Goal: Task Accomplishment & Management: Use online tool/utility

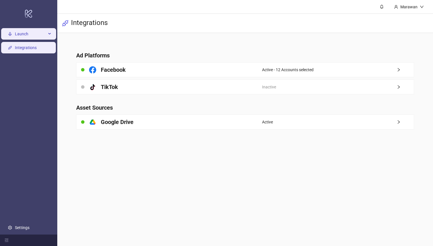
click at [19, 34] on span "Launch" at bounding box center [31, 33] width 32 height 11
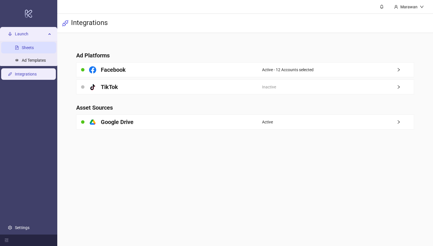
click at [34, 49] on link "Sheets" at bounding box center [28, 48] width 12 height 5
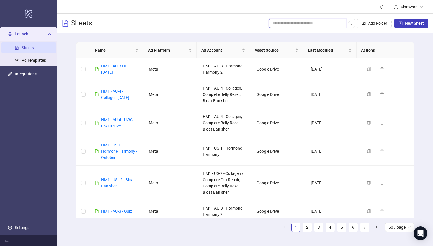
click at [313, 25] on input "search" at bounding box center [306, 23] width 66 height 6
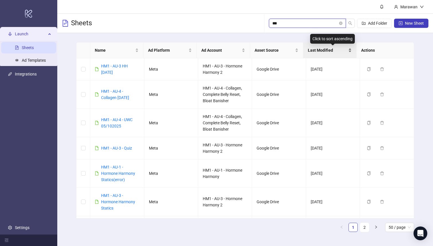
type input "****"
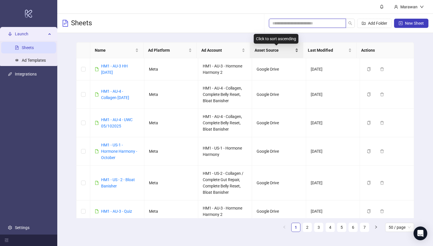
type input "*"
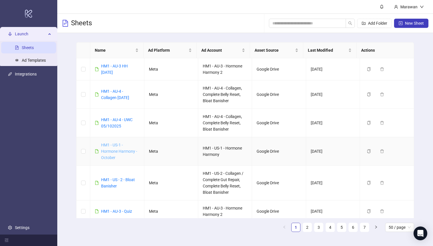
click at [112, 156] on link "HM1 - US-1 - Hormone Harmony - October" at bounding box center [119, 150] width 36 height 17
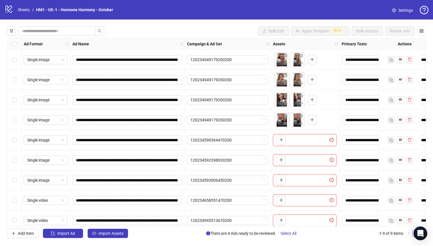
click at [9, 125] on div "Select row 4" at bounding box center [14, 120] width 14 height 20
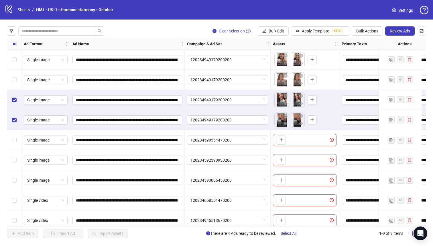
drag, startPoint x: 9, startPoint y: 76, endPoint x: 12, endPoint y: 64, distance: 12.9
click at [9, 76] on div "Select row 2" at bounding box center [14, 80] width 14 height 20
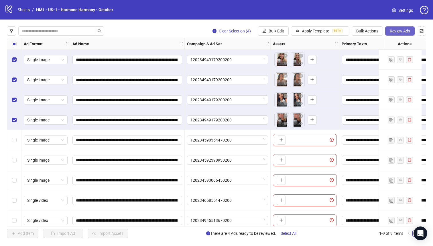
click at [408, 32] on span "Review Ads" at bounding box center [400, 31] width 20 height 5
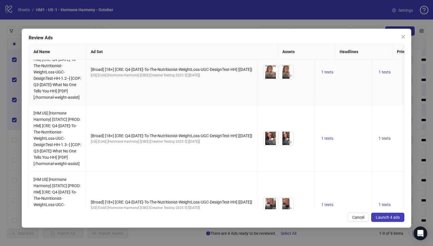
scroll to position [120, 0]
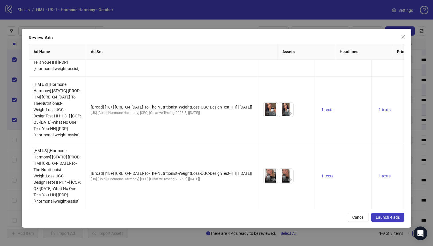
click at [385, 220] on button "Launch 4 ads" at bounding box center [387, 216] width 33 height 9
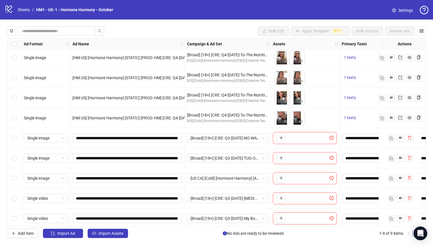
scroll to position [0, 0]
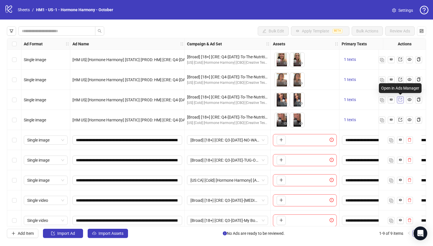
click at [401, 97] on icon "export" at bounding box center [401, 99] width 4 height 4
click at [402, 99] on icon "export" at bounding box center [401, 100] width 4 height 4
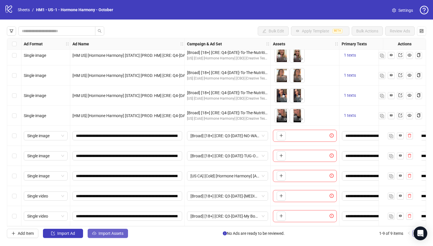
click at [124, 233] on button "Import Assets" at bounding box center [108, 232] width 40 height 9
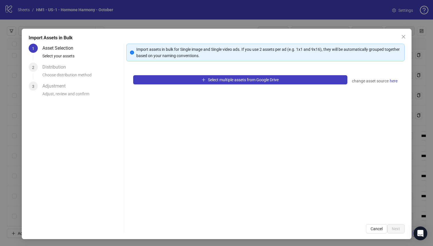
click at [124, 232] on div "1 Asset Selection Select your assets 2 Distribution Choose distribution method …" at bounding box center [217, 138] width 376 height 189
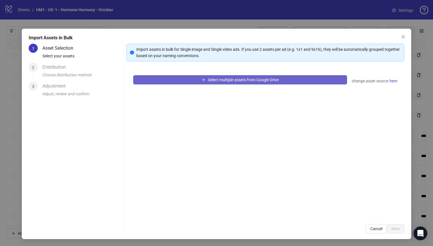
click at [169, 81] on button "Select multiple assets from Google Drive" at bounding box center [240, 79] width 214 height 9
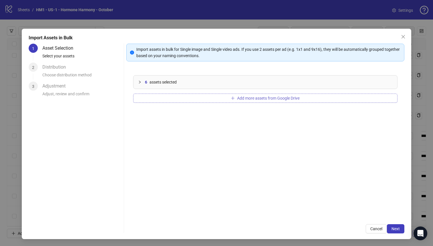
click at [280, 99] on span "Add more assets from Google Drive" at bounding box center [268, 98] width 62 height 5
click at [242, 95] on button "Add more assets from Google Drive" at bounding box center [265, 97] width 265 height 9
click at [191, 95] on button "Add more assets from Google Drive" at bounding box center [265, 97] width 265 height 9
click at [220, 98] on button "Add more assets from Google Drive" at bounding box center [265, 97] width 265 height 9
click at [232, 97] on icon "plus" at bounding box center [233, 98] width 4 height 4
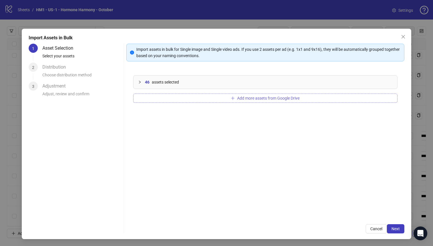
click at [174, 97] on button "Add more assets from Google Drive" at bounding box center [265, 97] width 265 height 9
click at [210, 97] on button "Add more assets from Google Drive" at bounding box center [265, 97] width 265 height 9
click at [392, 228] on span "Next" at bounding box center [396, 228] width 8 height 5
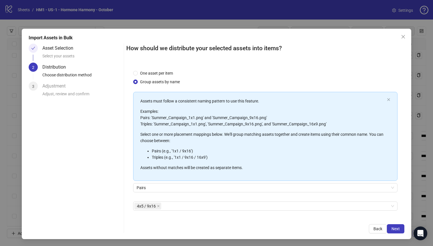
scroll to position [1, 0]
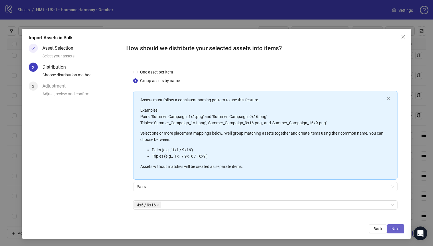
click at [396, 229] on span "Next" at bounding box center [396, 228] width 8 height 5
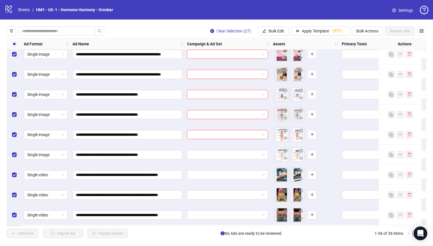
scroll to position [548, 0]
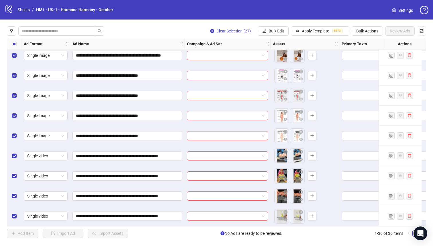
click at [11, 44] on div "Select all rows" at bounding box center [14, 43] width 14 height 11
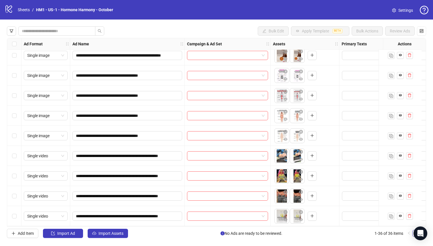
click at [109, 240] on div "**********" at bounding box center [216, 131] width 433 height 225
click at [109, 238] on div "**********" at bounding box center [216, 131] width 433 height 225
click at [110, 237] on button "Import Assets" at bounding box center [108, 232] width 40 height 9
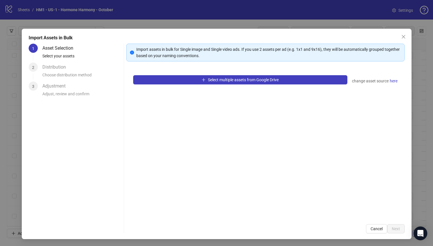
click at [111, 235] on div "Import Assets in Bulk 1 Asset Selection Select your assets 2 Distribution Choos…" at bounding box center [217, 134] width 390 height 210
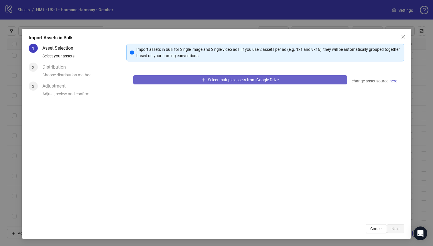
click at [190, 84] on button "Select multiple assets from Google Drive" at bounding box center [240, 79] width 214 height 9
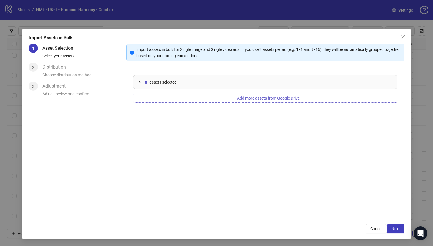
click at [237, 97] on span "Add more assets from Google Drive" at bounding box center [268, 98] width 62 height 5
click at [394, 229] on span "Next" at bounding box center [396, 228] width 8 height 5
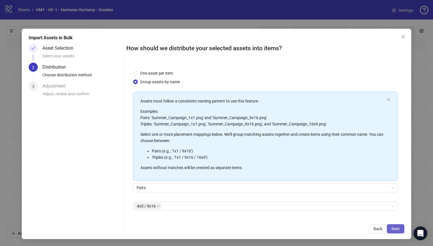
click at [395, 229] on span "Next" at bounding box center [396, 228] width 8 height 5
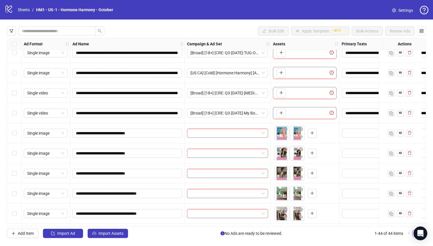
scroll to position [149, 0]
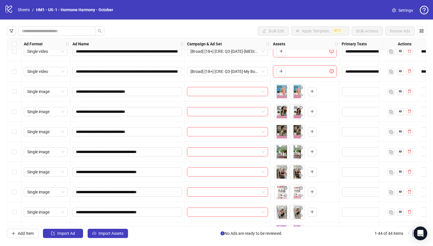
click at [15, 136] on div "Select row 12" at bounding box center [14, 132] width 14 height 20
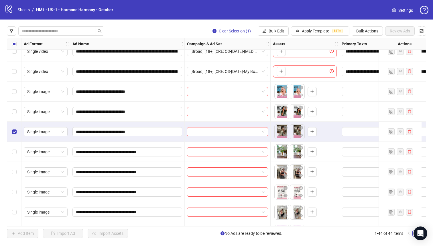
click at [17, 122] on div "Select row 12" at bounding box center [14, 132] width 14 height 20
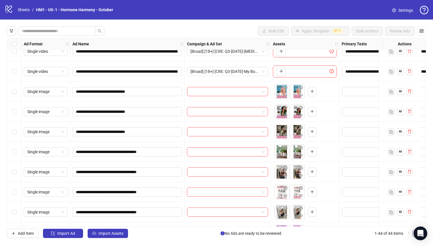
drag, startPoint x: 17, startPoint y: 108, endPoint x: 18, endPoint y: 102, distance: 6.5
click at [17, 108] on div "Select row 11" at bounding box center [14, 111] width 14 height 20
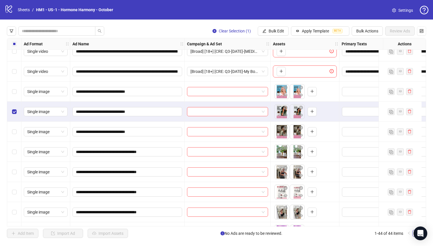
click at [18, 88] on div "Select row 10" at bounding box center [14, 91] width 14 height 20
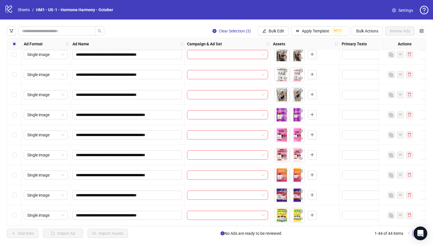
scroll to position [220, 0]
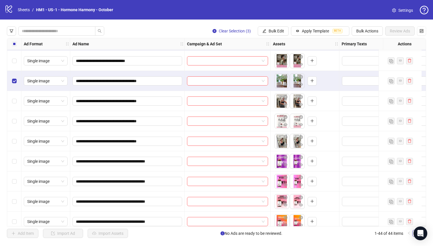
click at [13, 146] on div "Select row 16" at bounding box center [14, 141] width 14 height 20
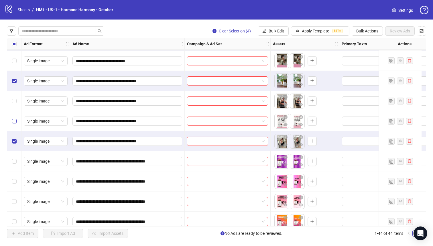
click at [16, 123] on label "Select row 15" at bounding box center [14, 121] width 5 height 6
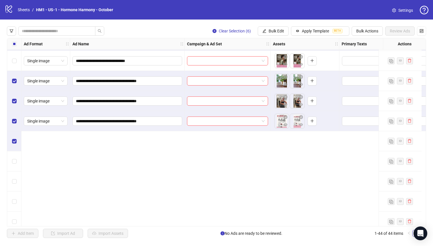
scroll to position [95, 0]
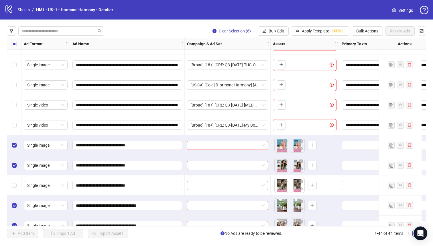
click at [17, 188] on div "Select row 12" at bounding box center [14, 185] width 14 height 20
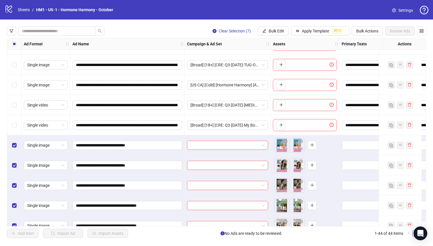
click at [18, 127] on div "Select row 9" at bounding box center [14, 125] width 14 height 20
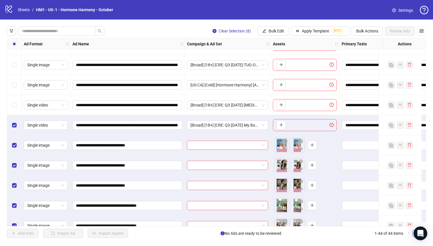
scroll to position [140, 0]
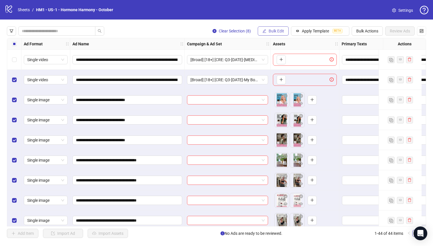
click at [265, 30] on icon "edit" at bounding box center [265, 31] width 4 height 4
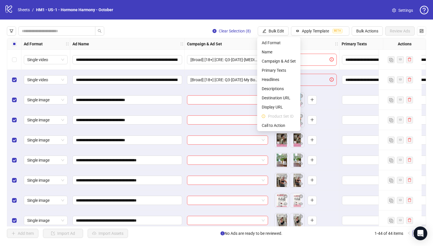
drag, startPoint x: 21, startPoint y: 82, endPoint x: 6, endPoint y: 79, distance: 15.4
click at [21, 82] on div "Select row 9" at bounding box center [14, 80] width 14 height 20
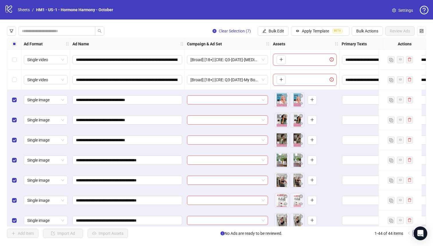
drag, startPoint x: 11, startPoint y: 41, endPoint x: 12, endPoint y: 49, distance: 8.2
click at [11, 41] on div "Select all rows" at bounding box center [14, 43] width 14 height 11
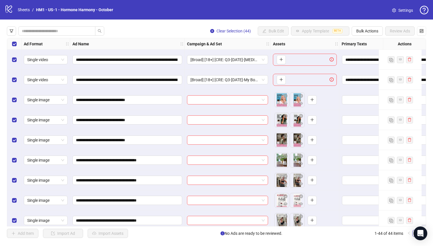
scroll to position [89, 0]
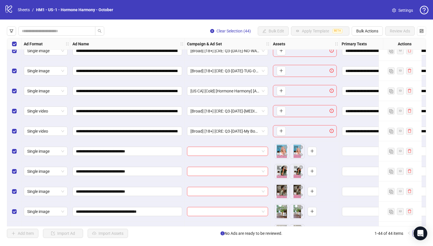
click at [11, 131] on div "Select row 9" at bounding box center [14, 131] width 14 height 20
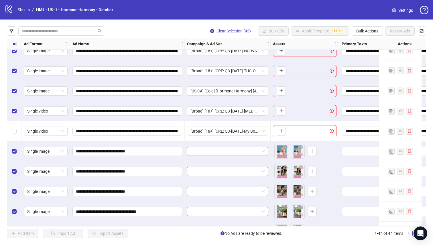
drag, startPoint x: 15, startPoint y: 107, endPoint x: 14, endPoint y: 87, distance: 20.4
click at [15, 108] on label "Select row 8" at bounding box center [14, 111] width 5 height 6
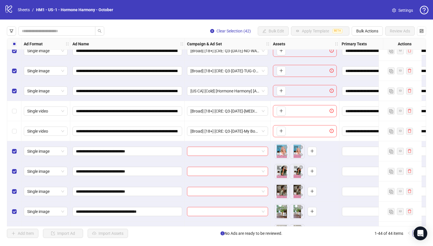
click at [14, 87] on div "Select row 7" at bounding box center [14, 91] width 14 height 20
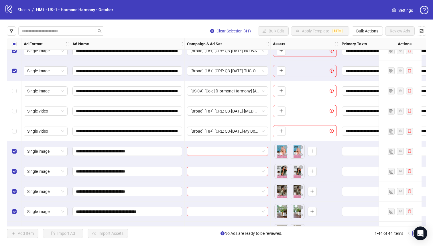
scroll to position [0, 0]
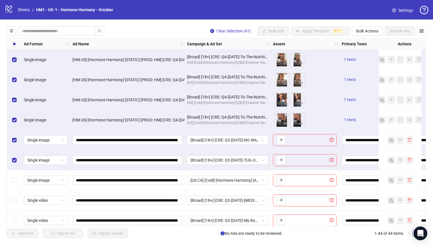
click at [16, 153] on div "Select row 6" at bounding box center [14, 160] width 14 height 20
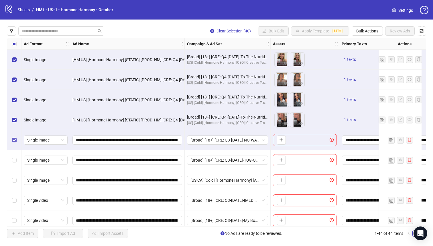
click at [15, 137] on label "Select row 5" at bounding box center [14, 140] width 5 height 6
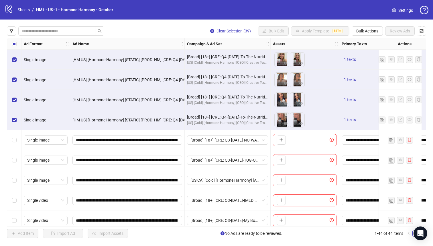
drag, startPoint x: 13, startPoint y: 116, endPoint x: 13, endPoint y: 94, distance: 21.8
click at [13, 116] on div "Select row 4" at bounding box center [14, 120] width 14 height 20
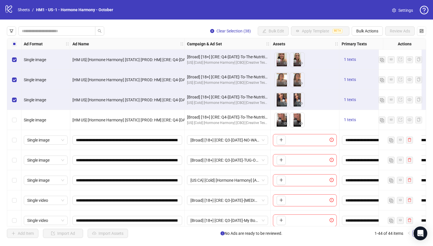
click at [13, 91] on div "Select row 3" at bounding box center [14, 100] width 14 height 20
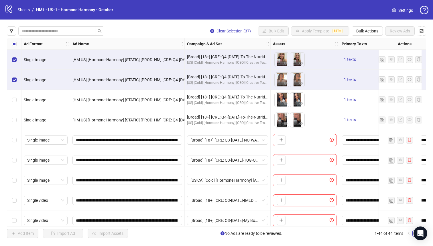
drag, startPoint x: 13, startPoint y: 77, endPoint x: 16, endPoint y: 56, distance: 21.4
click at [13, 77] on label "Select row 2" at bounding box center [14, 80] width 5 height 6
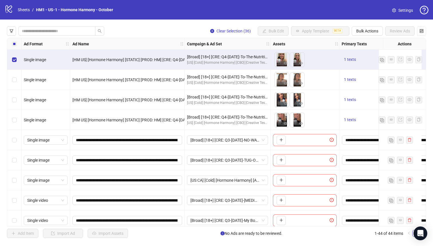
click at [16, 54] on div "Select row 1" at bounding box center [14, 60] width 14 height 20
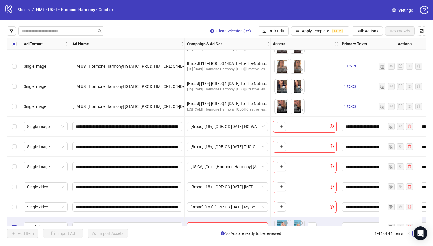
scroll to position [85, 0]
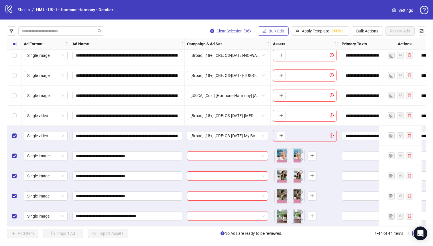
click at [277, 32] on span "Bulk Edit" at bounding box center [276, 31] width 15 height 5
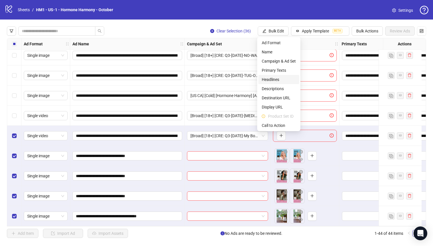
click at [283, 78] on span "Headlines" at bounding box center [279, 79] width 34 height 6
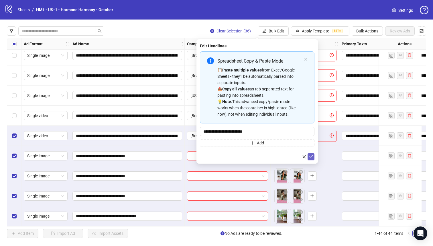
click at [310, 156] on icon "check" at bounding box center [311, 156] width 4 height 4
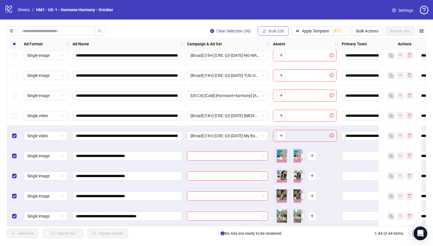
click at [279, 30] on span "Bulk Edit" at bounding box center [276, 31] width 15 height 5
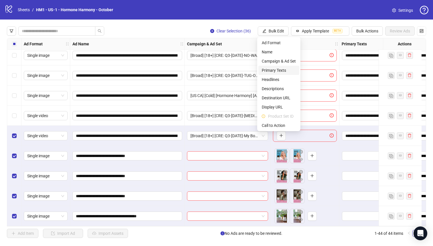
click at [281, 72] on span "Primary Texts" at bounding box center [279, 70] width 34 height 6
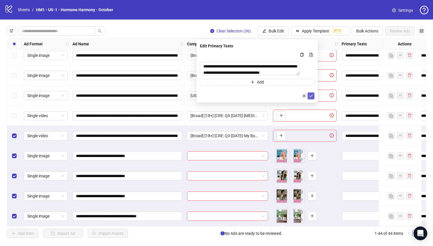
click at [310, 98] on icon "check" at bounding box center [311, 96] width 4 height 4
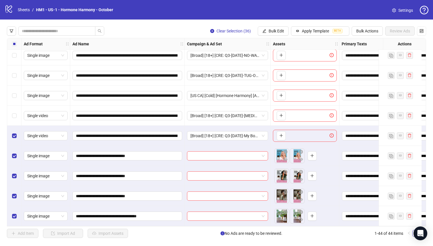
drag, startPoint x: 276, startPoint y: 32, endPoint x: 278, endPoint y: 40, distance: 8.0
click at [276, 32] on span "Bulk Edit" at bounding box center [276, 31] width 15 height 5
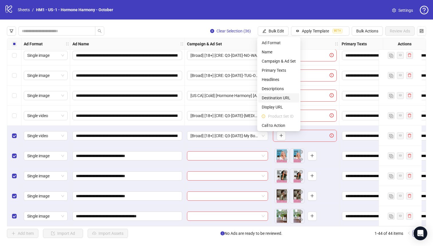
click at [283, 97] on span "Destination URL" at bounding box center [279, 98] width 34 height 6
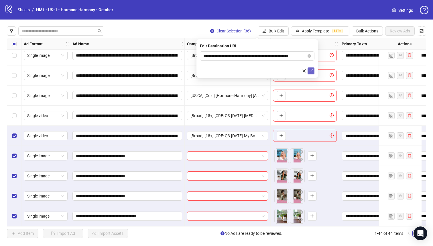
click at [312, 70] on icon "check" at bounding box center [311, 71] width 4 height 4
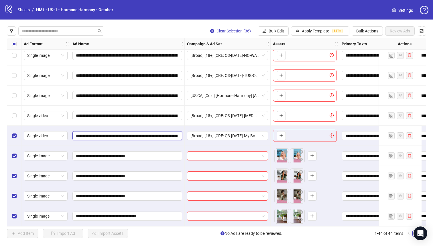
click at [109, 136] on input "**********" at bounding box center [127, 135] width 102 height 6
drag, startPoint x: 109, startPoint y: 136, endPoint x: 91, endPoint y: 137, distance: 17.2
click at [91, 137] on input "**********" at bounding box center [127, 135] width 102 height 6
click at [107, 137] on input "**********" at bounding box center [127, 135] width 102 height 6
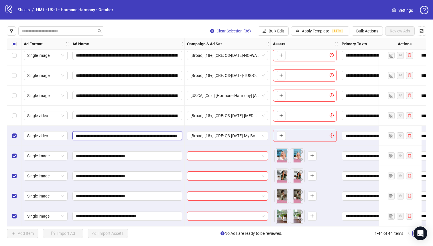
drag, startPoint x: 107, startPoint y: 136, endPoint x: 116, endPoint y: 136, distance: 9.2
drag, startPoint x: 107, startPoint y: 136, endPoint x: 226, endPoint y: 139, distance: 119.0
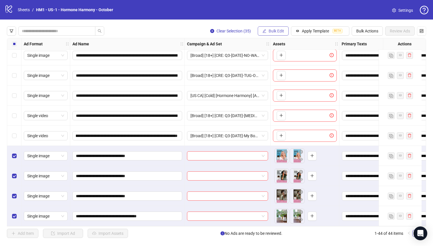
scroll to position [0, 0]
click at [270, 37] on div "Clear Selection (35) Bulk Edit Apply Template BETA Bulk Actions Review Ads Ad F…" at bounding box center [216, 131] width 433 height 225
click at [271, 34] on button "Bulk Edit" at bounding box center [273, 30] width 31 height 9
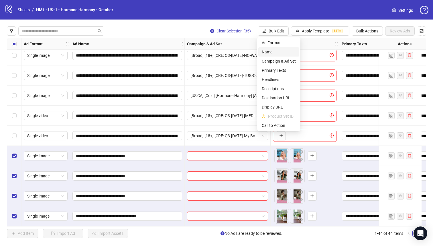
click at [269, 56] on li "Name" at bounding box center [279, 51] width 41 height 9
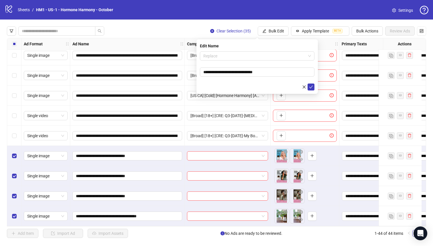
drag, startPoint x: 250, startPoint y: 56, endPoint x: 251, endPoint y: 75, distance: 18.9
click at [250, 56] on span "Replace" at bounding box center [258, 56] width 108 height 9
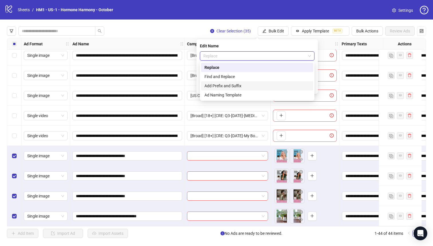
click at [249, 86] on div "Add Prefix and Suffix" at bounding box center [257, 86] width 105 height 6
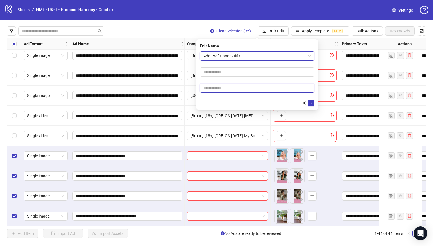
click at [249, 83] on input "text" at bounding box center [257, 87] width 115 height 9
click at [249, 86] on input "text" at bounding box center [257, 87] width 115 height 9
paste input "**********"
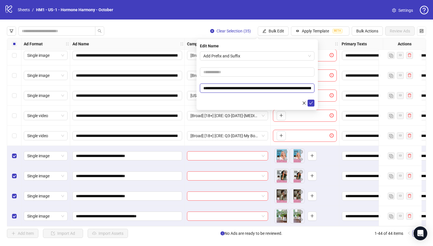
scroll to position [0, 41]
type input "**********"
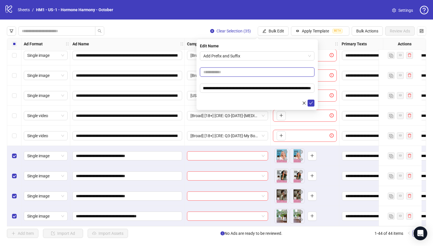
scroll to position [0, 0]
click at [245, 72] on input "text" at bounding box center [257, 71] width 115 height 9
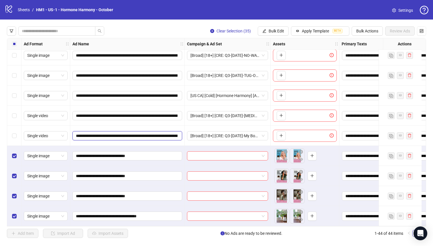
drag, startPoint x: 171, startPoint y: 136, endPoint x: 68, endPoint y: 134, distance: 103.2
click at [278, 31] on span "Bulk Edit" at bounding box center [276, 31] width 15 height 5
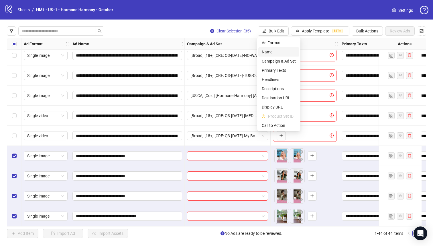
click at [271, 54] on span "Name" at bounding box center [279, 52] width 34 height 6
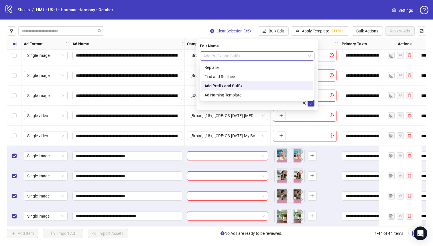
click at [251, 56] on span "Add Prefix and Suffix" at bounding box center [258, 56] width 108 height 9
click at [257, 45] on div "Edit Name" at bounding box center [257, 46] width 115 height 6
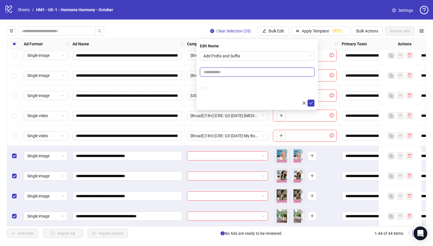
click at [257, 73] on input "text" at bounding box center [257, 71] width 115 height 9
paste input "**********"
click at [255, 62] on form "**********" at bounding box center [257, 78] width 115 height 55
drag, startPoint x: 263, startPoint y: 72, endPoint x: 257, endPoint y: 71, distance: 5.8
click at [257, 71] on input "**********" at bounding box center [257, 71] width 115 height 9
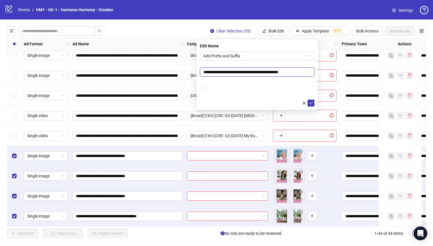
type input "**********"
click at [267, 79] on form "**********" at bounding box center [257, 78] width 115 height 55
click at [207, 90] on input "**********" at bounding box center [203, 88] width 7 height 3
click at [310, 101] on icon "check" at bounding box center [311, 103] width 4 height 4
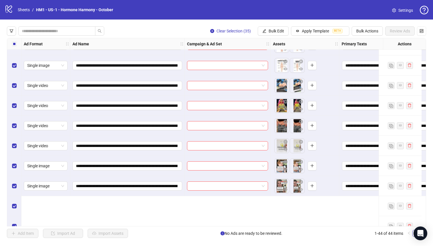
scroll to position [563, 0]
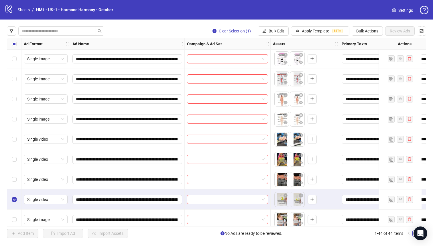
drag, startPoint x: 13, startPoint y: 183, endPoint x: 11, endPoint y: 169, distance: 13.9
click at [13, 183] on div "Select row 35" at bounding box center [14, 179] width 14 height 20
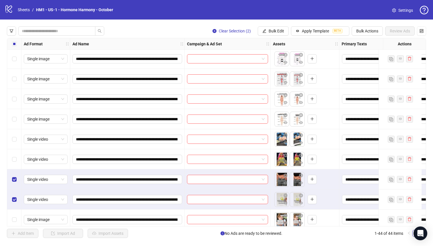
click at [11, 163] on div "Select row 34" at bounding box center [14, 159] width 14 height 20
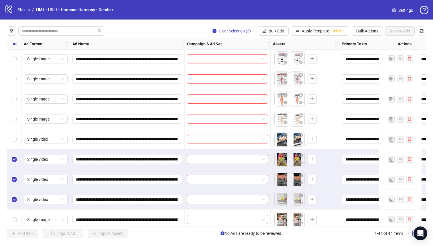
click at [13, 146] on div "Select row 33" at bounding box center [14, 139] width 14 height 20
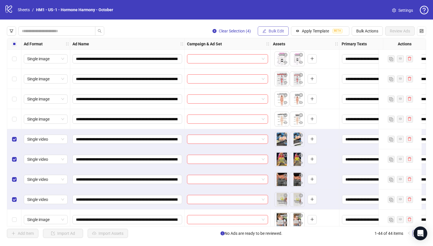
click at [266, 34] on button "Bulk Edit" at bounding box center [273, 30] width 31 height 9
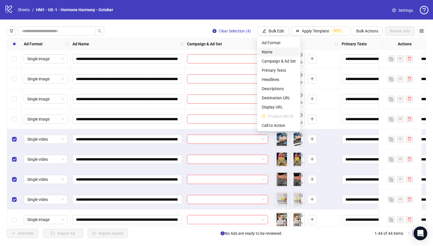
click at [270, 51] on span "Name" at bounding box center [279, 52] width 34 height 6
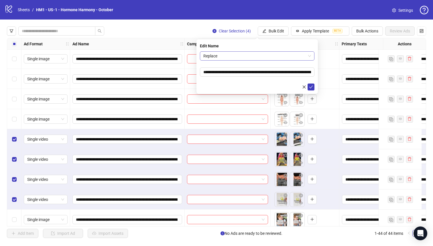
click at [254, 53] on span "Replace" at bounding box center [258, 56] width 108 height 9
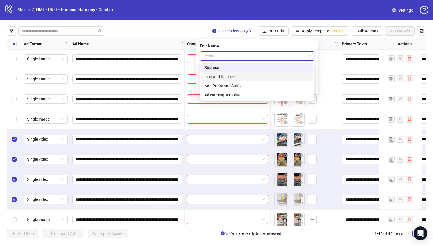
click at [249, 79] on div "Find and Replace" at bounding box center [257, 76] width 105 height 6
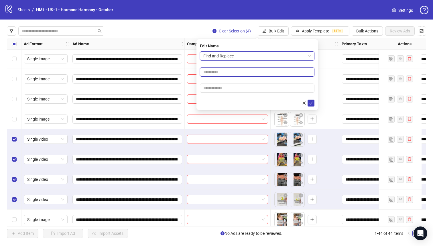
click at [246, 75] on input "text" at bounding box center [257, 71] width 115 height 9
type input "******"
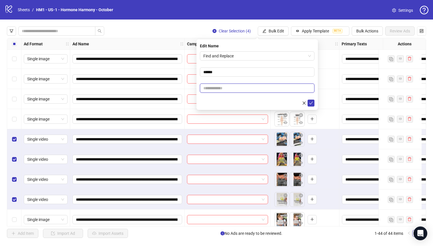
click at [227, 89] on input "text" at bounding box center [257, 87] width 115 height 9
type input "***"
click at [312, 103] on icon "check" at bounding box center [311, 103] width 4 height 4
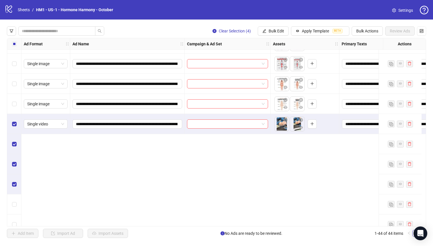
scroll to position [386, 0]
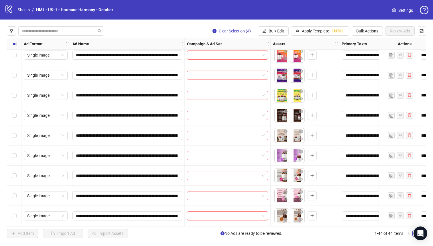
click at [16, 38] on div "**********" at bounding box center [216, 131] width 433 height 225
click at [17, 42] on div "Select all rows" at bounding box center [14, 43] width 14 height 11
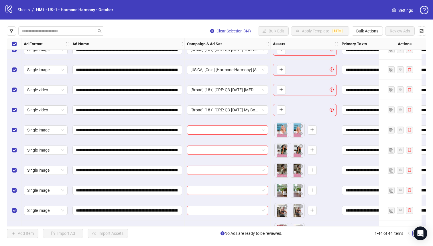
scroll to position [0, 0]
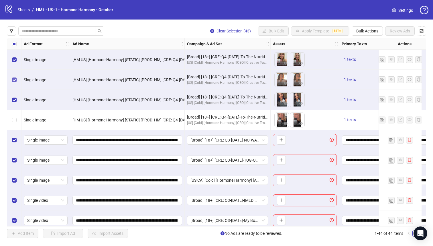
drag, startPoint x: 10, startPoint y: 94, endPoint x: 14, endPoint y: 82, distance: 12.5
click at [10, 94] on div "Select row 3" at bounding box center [14, 100] width 14 height 20
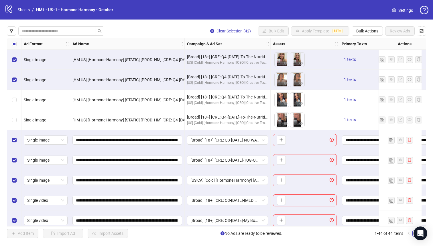
click at [14, 77] on label "Select row 2" at bounding box center [14, 80] width 5 height 6
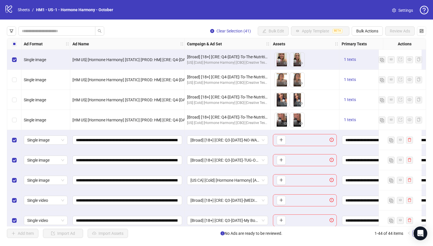
click at [11, 58] on div "Select row 1" at bounding box center [14, 60] width 14 height 20
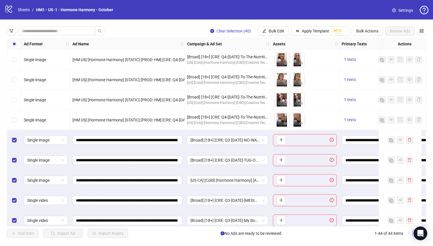
scroll to position [99, 0]
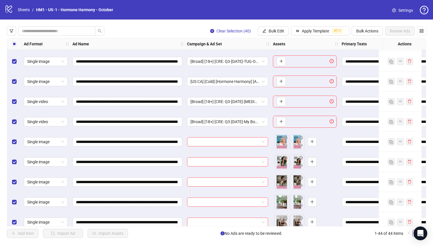
click at [22, 124] on div "Single video" at bounding box center [45, 122] width 49 height 20
click at [12, 119] on label "Select row 9" at bounding box center [14, 121] width 5 height 6
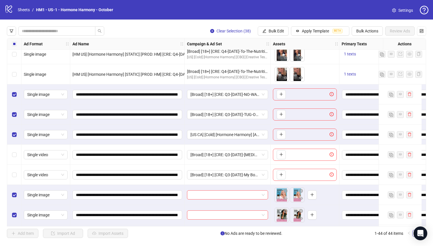
scroll to position [45, 0]
drag, startPoint x: 13, startPoint y: 128, endPoint x: 13, endPoint y: 125, distance: 3.5
click at [13, 128] on div "Select row 7" at bounding box center [14, 135] width 14 height 20
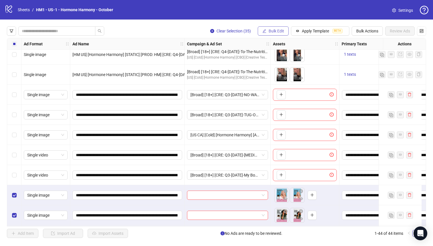
click at [270, 32] on span "Bulk Edit" at bounding box center [276, 31] width 15 height 5
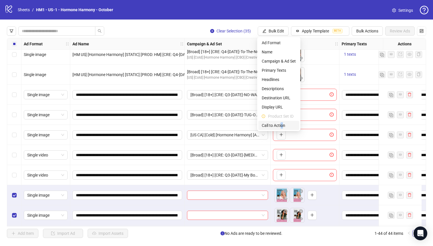
click at [282, 127] on span "Call to Action" at bounding box center [279, 125] width 34 height 6
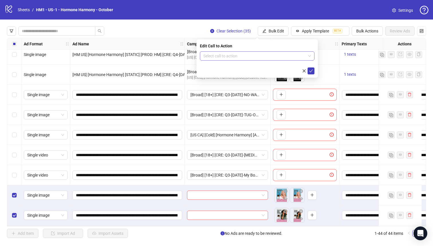
click at [273, 56] on input "search" at bounding box center [255, 56] width 103 height 9
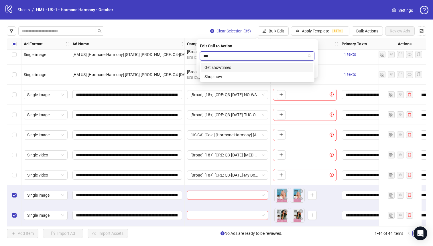
type input "****"
click at [278, 68] on div "Shop now" at bounding box center [257, 67] width 105 height 6
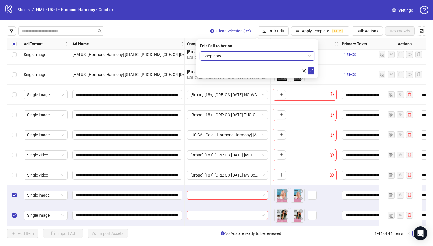
drag, startPoint x: 311, startPoint y: 72, endPoint x: 306, endPoint y: 82, distance: 11.7
click at [311, 72] on icon "check" at bounding box center [311, 71] width 4 height 4
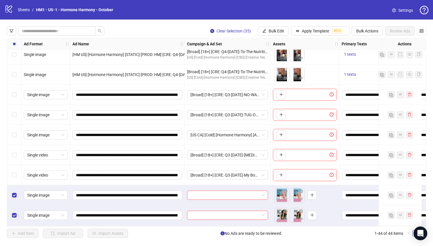
click at [11, 43] on div "Select all rows" at bounding box center [14, 43] width 14 height 11
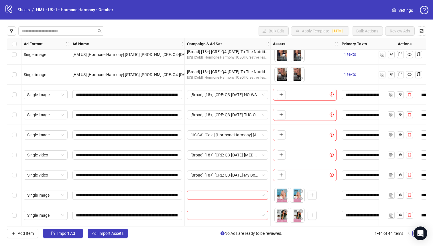
scroll to position [91, 0]
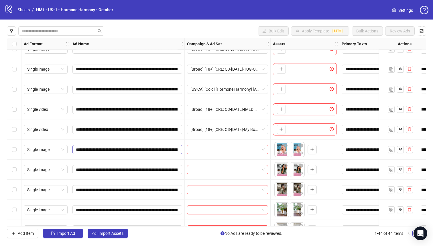
click at [155, 146] on span "**********" at bounding box center [128, 149] width 110 height 9
drag, startPoint x: 155, startPoint y: 148, endPoint x: 167, endPoint y: 147, distance: 11.8
click at [167, 147] on input "**********" at bounding box center [127, 149] width 102 height 6
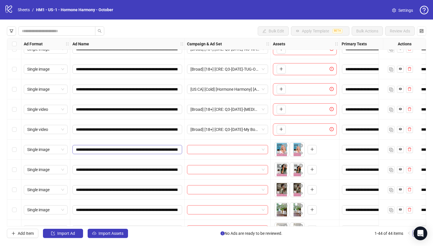
drag, startPoint x: 152, startPoint y: 152, endPoint x: 172, endPoint y: 152, distance: 20.4
click at [172, 152] on span "**********" at bounding box center [128, 149] width 110 height 9
drag, startPoint x: 165, startPoint y: 151, endPoint x: 96, endPoint y: 150, distance: 69.4
click at [96, 150] on input "**********" at bounding box center [127, 149] width 102 height 6
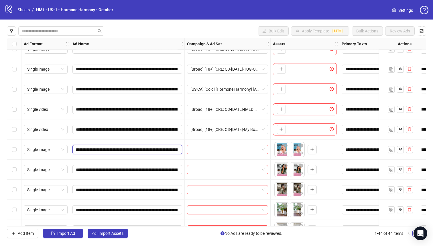
click at [107, 149] on input "**********" at bounding box center [127, 149] width 102 height 6
drag, startPoint x: 108, startPoint y: 150, endPoint x: 168, endPoint y: 150, distance: 60.5
click at [168, 150] on input "**********" at bounding box center [127, 149] width 102 height 6
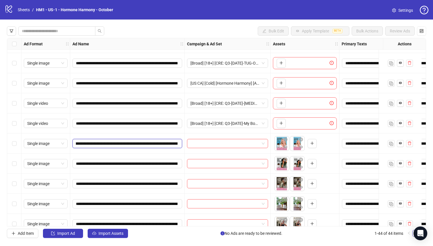
scroll to position [97, 0]
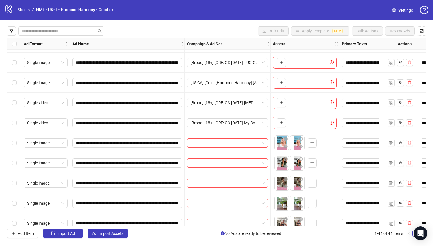
click at [9, 183] on div "Select row 12" at bounding box center [14, 183] width 14 height 20
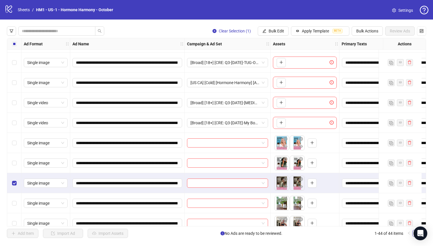
drag, startPoint x: 13, startPoint y: 169, endPoint x: 13, endPoint y: 155, distance: 13.8
click at [13, 168] on div "Select row 11" at bounding box center [14, 163] width 14 height 20
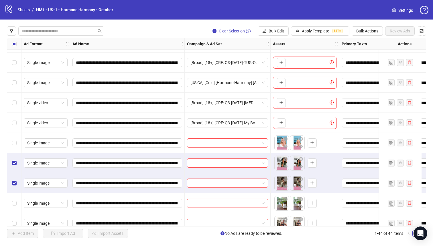
click at [11, 145] on div "Select row 10" at bounding box center [14, 143] width 14 height 20
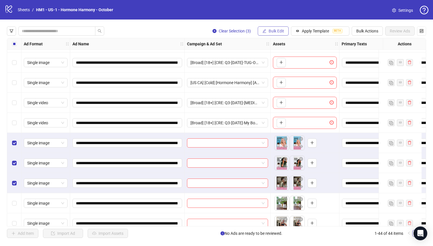
click at [271, 34] on button "Bulk Edit" at bounding box center [273, 30] width 31 height 9
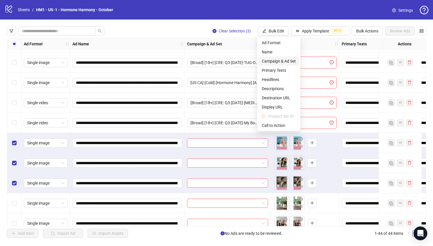
click at [291, 60] on span "Campaign & Ad Set" at bounding box center [279, 61] width 34 height 6
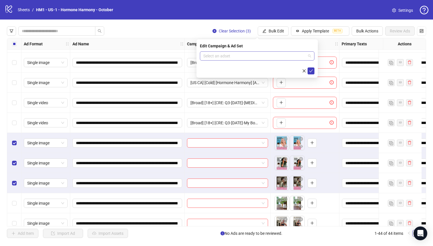
click at [253, 56] on input "search" at bounding box center [255, 56] width 103 height 9
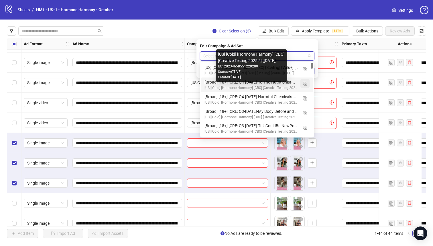
click at [303, 84] on img "button" at bounding box center [305, 84] width 4 height 4
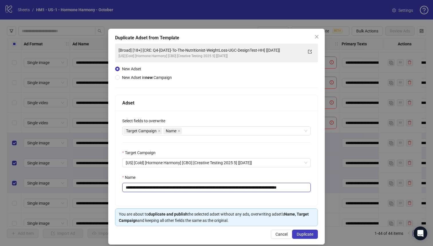
drag, startPoint x: 281, startPoint y: 187, endPoint x: 159, endPoint y: 188, distance: 122.4
click at [159, 188] on input "**********" at bounding box center [216, 187] width 189 height 9
paste input "text"
type input "**********"
click at [308, 238] on button "Duplicate" at bounding box center [305, 233] width 26 height 9
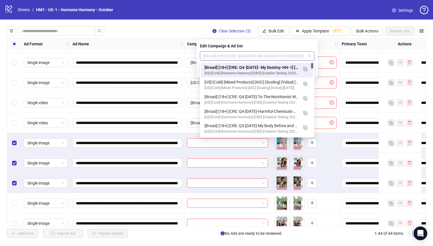
click at [287, 55] on span "[Broad] [18+] [CRE: Q4-[DATE]- My Destiny-HH-1] [[DATE]]" at bounding box center [258, 56] width 108 height 9
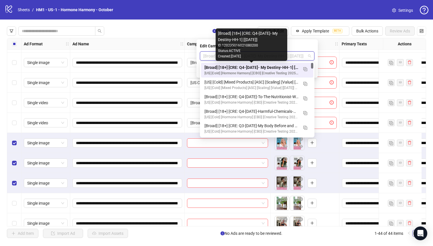
click at [284, 66] on div "[Broad] [18+] [CRE: Q4-[DATE]- My Destiny-HH-1] [[DATE]]" at bounding box center [252, 67] width 94 height 6
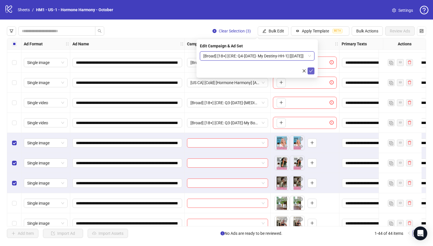
click at [313, 72] on icon "check" at bounding box center [311, 71] width 4 height 4
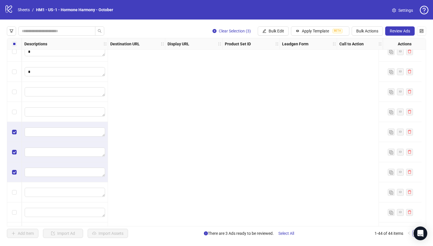
scroll to position [108, 0]
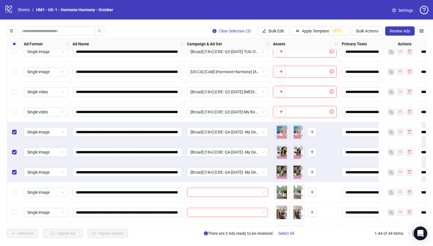
drag, startPoint x: 17, startPoint y: 173, endPoint x: 16, endPoint y: 166, distance: 7.5
click at [17, 173] on div "Select row 12" at bounding box center [14, 172] width 14 height 20
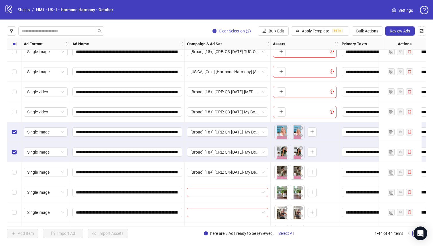
drag, startPoint x: 14, startPoint y: 157, endPoint x: 13, endPoint y: 144, distance: 13.5
click at [14, 157] on div "Select row 11" at bounding box center [14, 152] width 14 height 20
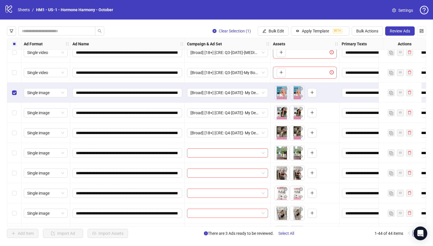
click at [9, 93] on div "Select row 10" at bounding box center [14, 93] width 14 height 20
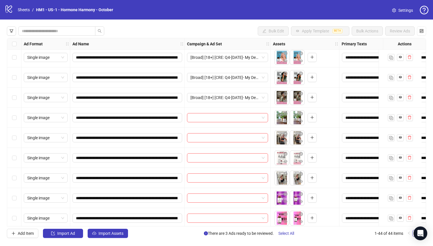
scroll to position [184, 0]
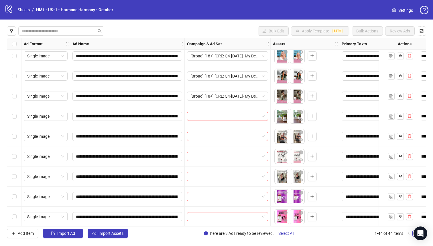
drag, startPoint x: 9, startPoint y: 176, endPoint x: 13, endPoint y: 163, distance: 13.7
click at [10, 176] on div "Select row 16" at bounding box center [14, 176] width 14 height 20
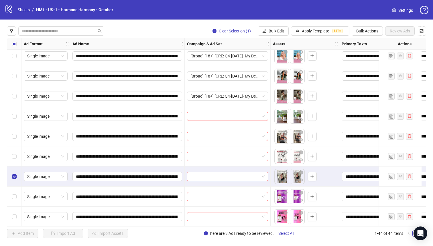
click at [13, 161] on div "Select row 15" at bounding box center [14, 156] width 14 height 20
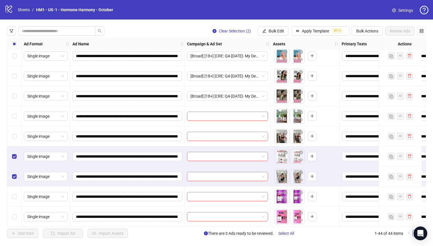
click at [14, 140] on div "Select row 14" at bounding box center [14, 136] width 14 height 20
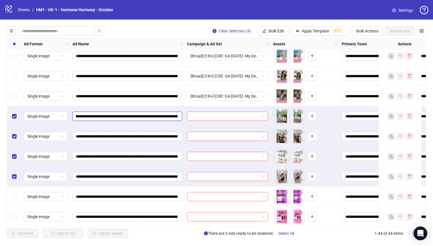
scroll to position [0, 27]
click at [175, 115] on input "**********" at bounding box center [127, 116] width 102 height 6
click at [154, 116] on input "**********" at bounding box center [127, 116] width 102 height 6
click at [153, 117] on input "**********" at bounding box center [127, 116] width 102 height 6
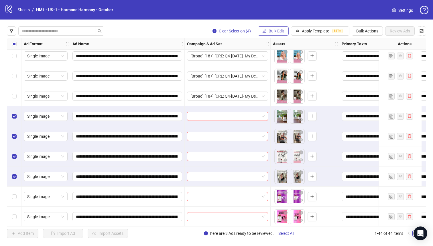
click at [281, 32] on span "Bulk Edit" at bounding box center [276, 31] width 15 height 5
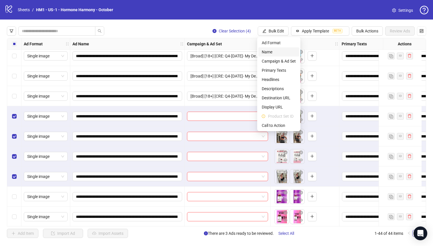
click at [283, 55] on span "Name" at bounding box center [279, 52] width 34 height 6
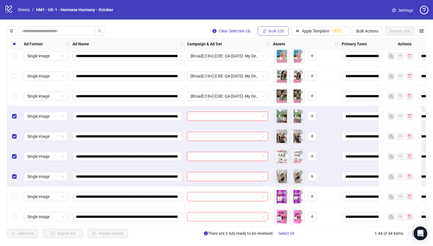
click at [278, 30] on span "Bulk Edit" at bounding box center [276, 31] width 15 height 5
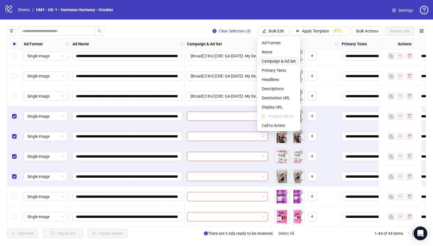
click at [286, 60] on span "Campaign & Ad Set" at bounding box center [279, 61] width 34 height 6
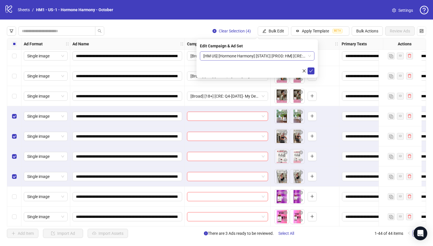
click at [249, 56] on span "[HM US] [Hormone Harmony] [STATIC] [PROD: HM] [CRE: Q3-[DATE]-First-Time-in-Yea…" at bounding box center [258, 56] width 108 height 9
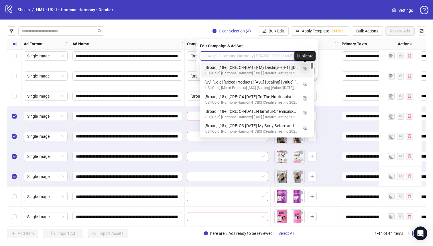
click at [304, 67] on img "button" at bounding box center [305, 69] width 4 height 4
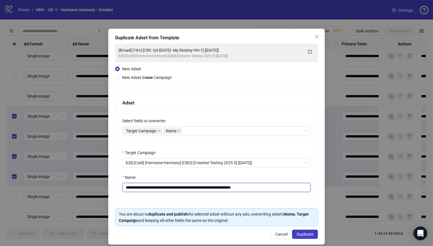
drag, startPoint x: 219, startPoint y: 189, endPoint x: 159, endPoint y: 189, distance: 59.9
click at [159, 189] on input "**********" at bounding box center [216, 187] width 189 height 9
paste input "******"
click at [234, 189] on input "**********" at bounding box center [216, 187] width 189 height 9
type input "**********"
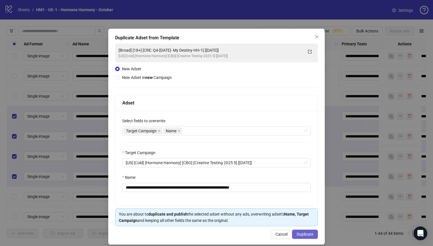
click at [307, 232] on span "Duplicate" at bounding box center [305, 234] width 17 height 5
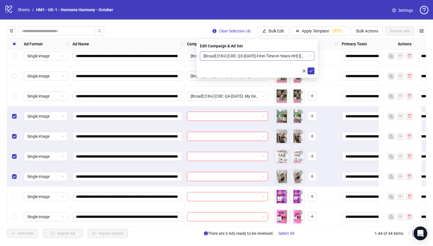
click at [285, 58] on span "[Broad] [18+] [CRE: Q3-[DATE]-First-Time-in-Years-HH] [[DATE]]" at bounding box center [258, 56] width 108 height 9
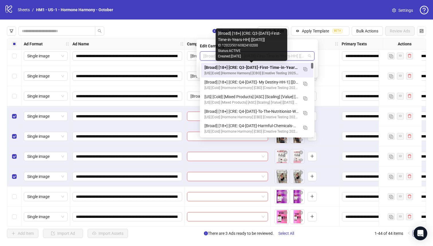
click at [285, 69] on div "[Broad] [18+] [CRE: Q3-[DATE]-First-Time-in-Years-HH] [[DATE]]" at bounding box center [252, 67] width 94 height 6
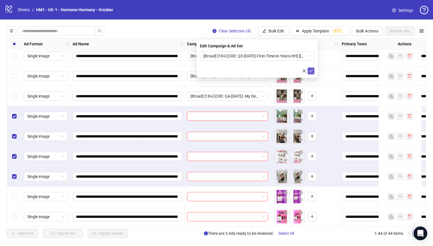
click at [309, 71] on button "submit" at bounding box center [311, 70] width 7 height 7
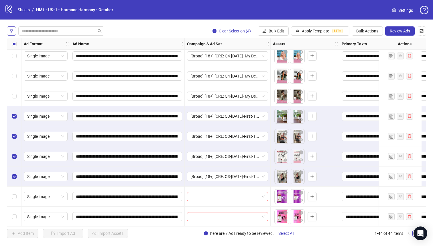
click at [11, 31] on icon "filter" at bounding box center [11, 30] width 3 height 3
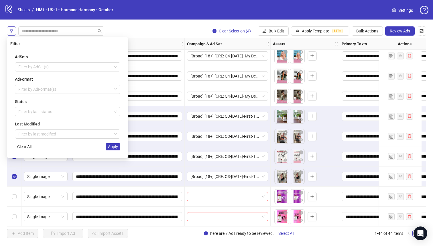
click at [11, 32] on icon "filter" at bounding box center [11, 31] width 4 height 4
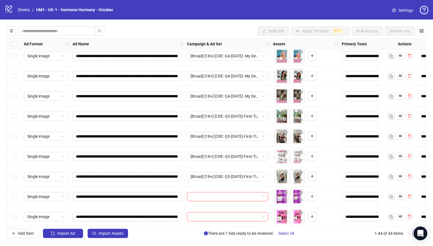
scroll to position [274, 0]
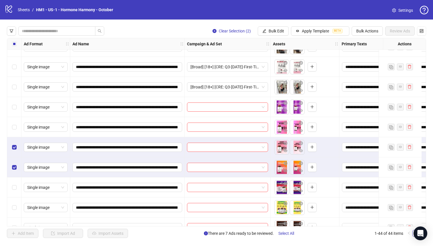
drag, startPoint x: 15, startPoint y: 132, endPoint x: 15, endPoint y: 119, distance: 13.2
click at [15, 132] on div "Select row 18" at bounding box center [14, 127] width 14 height 20
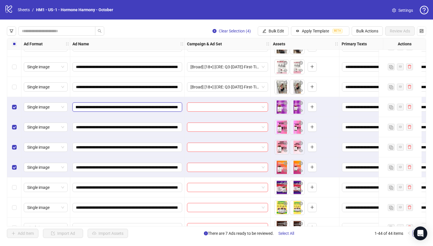
drag, startPoint x: 162, startPoint y: 107, endPoint x: 176, endPoint y: 107, distance: 13.8
click at [176, 107] on input "**********" at bounding box center [127, 107] width 102 height 6
click at [153, 107] on input "**********" at bounding box center [127, 107] width 102 height 6
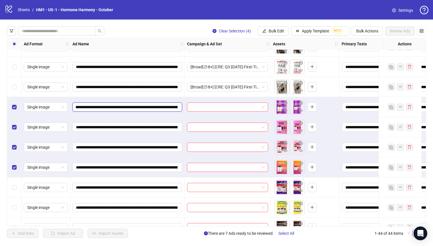
drag, startPoint x: 139, startPoint y: 108, endPoint x: 127, endPoint y: 107, distance: 11.8
click at [127, 107] on input "**********" at bounding box center [127, 107] width 102 height 6
click at [273, 31] on span "Bulk Edit" at bounding box center [276, 31] width 15 height 5
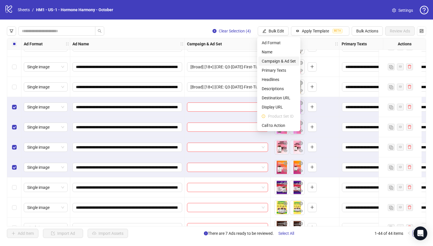
click at [287, 57] on li "Campaign & Ad Set" at bounding box center [279, 60] width 41 height 9
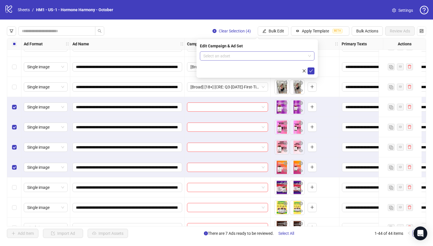
click at [283, 58] on input "search" at bounding box center [255, 56] width 103 height 9
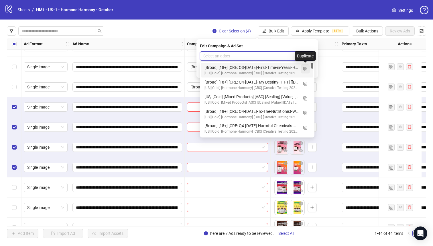
click at [306, 68] on img "button" at bounding box center [306, 69] width 4 height 4
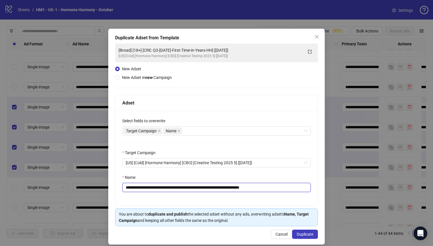
drag, startPoint x: 230, startPoint y: 189, endPoint x: 203, endPoint y: 189, distance: 26.7
click at [203, 189] on input "**********" at bounding box center [216, 187] width 189 height 9
click at [158, 188] on input "**********" at bounding box center [216, 187] width 189 height 9
drag, startPoint x: 160, startPoint y: 188, endPoint x: 228, endPoint y: 188, distance: 68.5
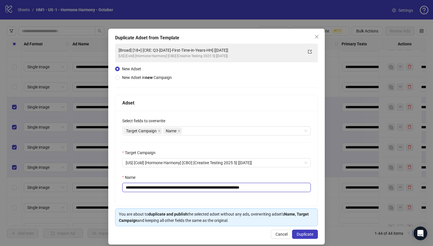
click at [228, 188] on input "**********" at bounding box center [216, 187] width 189 height 9
paste input "******"
type input "**********"
click at [307, 237] on button "Duplicate" at bounding box center [305, 233] width 26 height 9
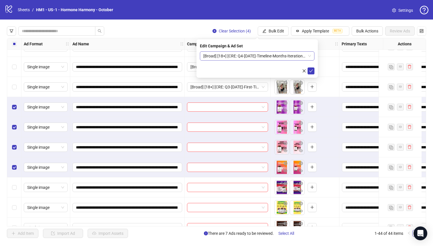
click at [271, 57] on span "[Broad] [18+] [CRE: Q4-[DATE]-Timeline-Months-Iteration-HH] [[DATE]]" at bounding box center [258, 56] width 108 height 9
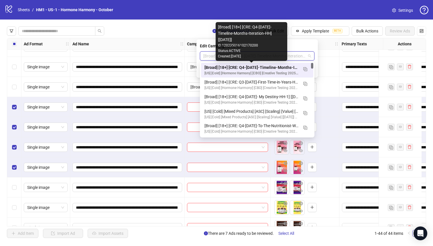
drag, startPoint x: 273, startPoint y: 65, endPoint x: 317, endPoint y: 75, distance: 44.6
click at [274, 66] on div "[Broad] [18+] [CRE: Q4-[DATE]-Timeline-Months-Iteration-HH] [[DATE]]" at bounding box center [252, 67] width 94 height 6
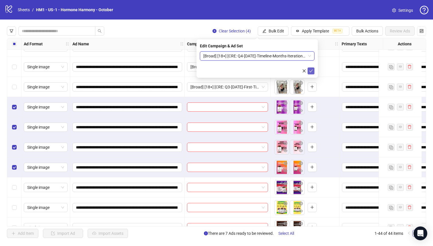
click at [311, 70] on icon "check" at bounding box center [311, 71] width 4 height 4
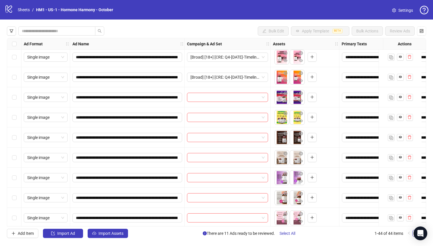
scroll to position [364, 0]
click at [9, 139] on div "Select row 23" at bounding box center [14, 137] width 14 height 20
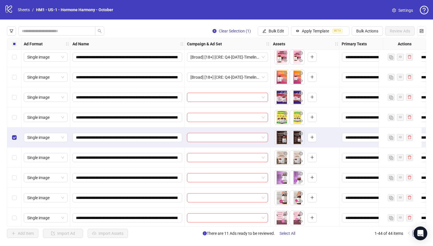
drag, startPoint x: 12, startPoint y: 122, endPoint x: 11, endPoint y: 114, distance: 7.5
click at [12, 122] on div "Select row 22" at bounding box center [14, 117] width 14 height 20
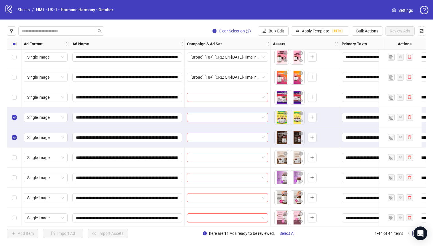
click at [10, 102] on div "Select row 21" at bounding box center [14, 97] width 14 height 20
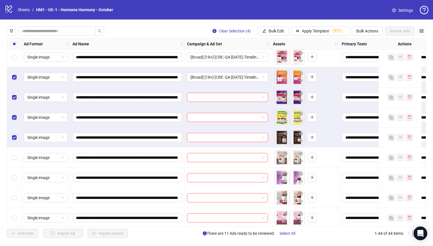
click at [13, 161] on div "Select row 24" at bounding box center [14, 157] width 14 height 20
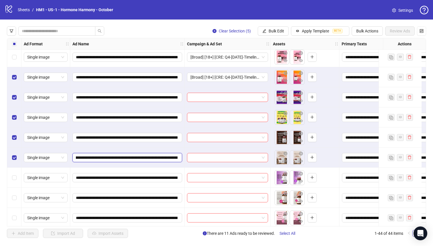
scroll to position [0, 36]
drag, startPoint x: 166, startPoint y: 159, endPoint x: 149, endPoint y: 159, distance: 16.9
click at [175, 159] on input "**********" at bounding box center [127, 157] width 102 height 6
click at [149, 159] on input "**********" at bounding box center [127, 157] width 102 height 6
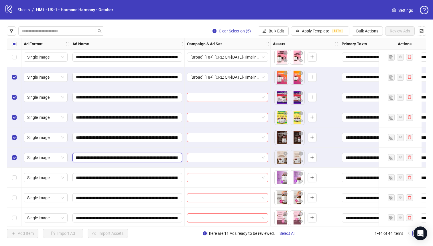
drag, startPoint x: 141, startPoint y: 159, endPoint x: 146, endPoint y: 160, distance: 5.6
click at [146, 160] on input "**********" at bounding box center [127, 157] width 102 height 6
click at [274, 33] on span "Bulk Edit" at bounding box center [276, 31] width 15 height 5
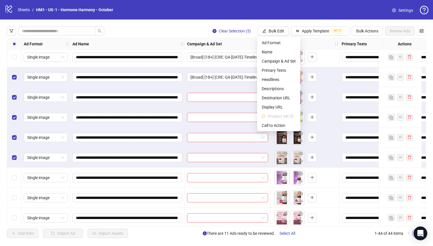
drag, startPoint x: 1, startPoint y: 78, endPoint x: 5, endPoint y: 79, distance: 3.5
click at [2, 79] on div "**********" at bounding box center [216, 131] width 433 height 225
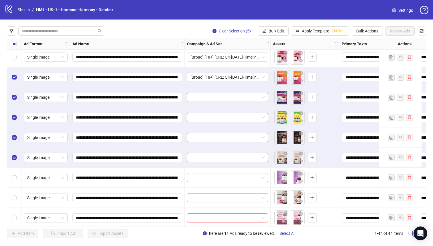
click at [11, 78] on div "Select row 20" at bounding box center [14, 77] width 14 height 20
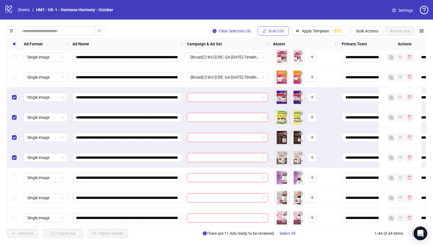
click at [276, 29] on span "Bulk Edit" at bounding box center [276, 31] width 15 height 5
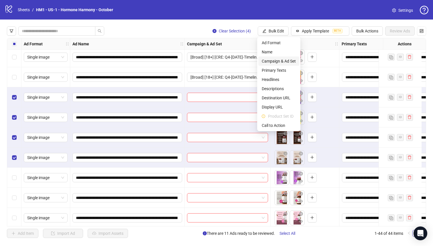
click at [287, 60] on span "Campaign & Ad Set" at bounding box center [279, 61] width 34 height 6
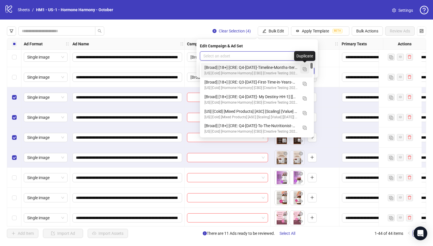
click at [306, 71] on button "button" at bounding box center [304, 68] width 9 height 9
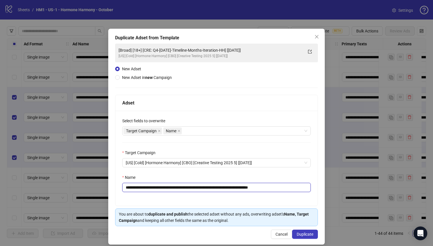
drag, startPoint x: 241, startPoint y: 188, endPoint x: 159, endPoint y: 189, distance: 82.3
click at [159, 189] on input "**********" at bounding box center [216, 187] width 189 height 9
paste input "text"
type input "**********"
click at [306, 238] on button "Duplicate" at bounding box center [305, 233] width 26 height 9
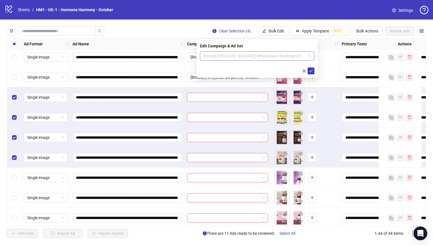
click at [251, 57] on span "[Broad] [18+] [CRE: Q4-[DATE]-WhatIDoes-Checkmark-HH] [[DATE]]" at bounding box center [258, 56] width 108 height 9
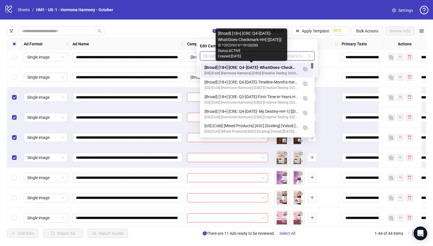
click at [252, 66] on div "[Broad] [18+] [CRE: Q4-[DATE]-WhatIDoes-Checkmark-HH] [[DATE]]" at bounding box center [252, 67] width 94 height 6
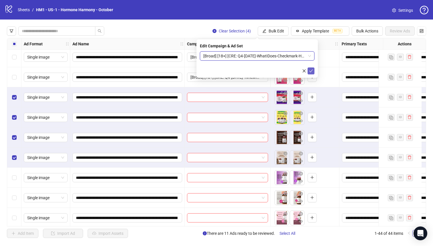
click at [310, 69] on icon "check" at bounding box center [311, 71] width 4 height 4
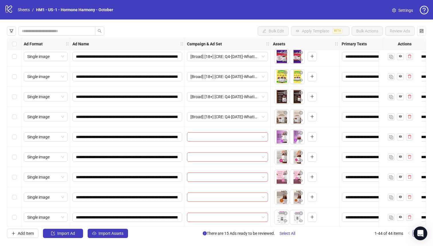
scroll to position [414, 0]
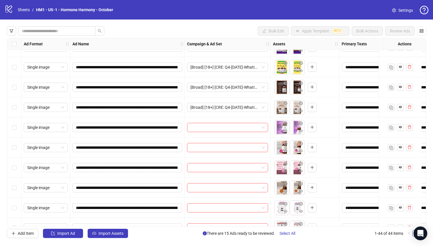
click at [17, 186] on div "Select row 28" at bounding box center [14, 187] width 14 height 20
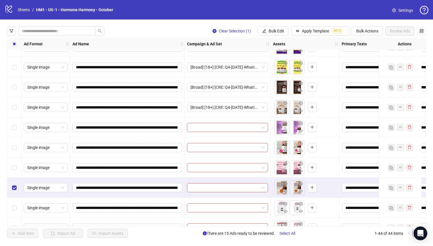
click at [12, 172] on div "Select row 27" at bounding box center [14, 167] width 14 height 20
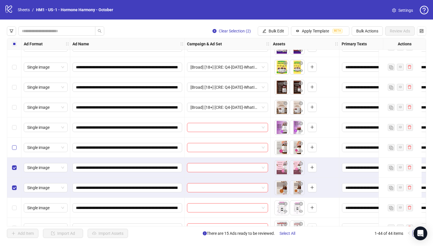
click at [12, 149] on label "Select row 26" at bounding box center [14, 147] width 5 height 6
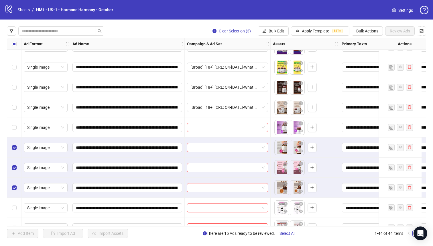
drag, startPoint x: 13, startPoint y: 124, endPoint x: 139, endPoint y: 118, distance: 125.9
click at [13, 124] on div "Select row 25" at bounding box center [14, 127] width 14 height 20
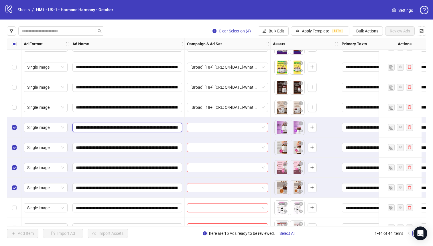
drag, startPoint x: 159, startPoint y: 126, endPoint x: 163, endPoint y: 127, distance: 3.6
click at [176, 127] on input "**********" at bounding box center [127, 127] width 102 height 6
drag, startPoint x: 132, startPoint y: 124, endPoint x: 116, endPoint y: 125, distance: 16.6
click at [132, 124] on input "**********" at bounding box center [127, 127] width 102 height 6
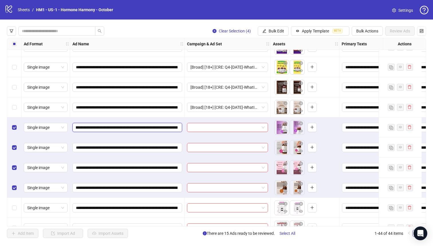
scroll to position [0, 146]
drag, startPoint x: 127, startPoint y: 127, endPoint x: 148, endPoint y: 127, distance: 21.2
click at [148, 127] on input "**********" at bounding box center [127, 127] width 102 height 6
click at [267, 30] on button "Bulk Edit" at bounding box center [273, 30] width 31 height 9
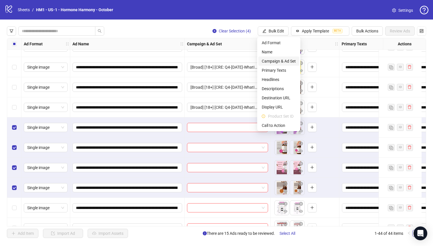
click at [279, 60] on span "Campaign & Ad Set" at bounding box center [279, 61] width 34 height 6
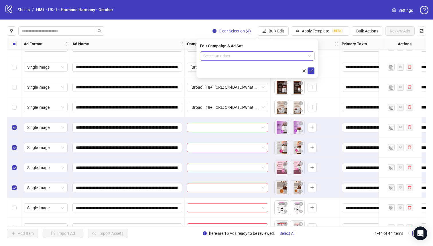
click at [261, 52] on input "search" at bounding box center [255, 56] width 103 height 9
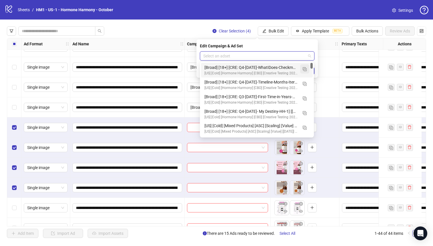
click at [305, 69] on img "button" at bounding box center [305, 69] width 4 height 4
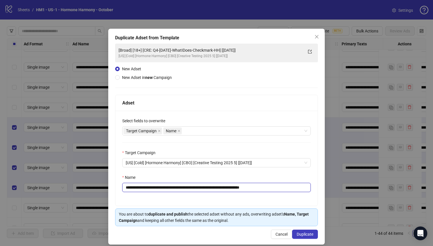
drag, startPoint x: 236, startPoint y: 188, endPoint x: 159, endPoint y: 190, distance: 77.1
click at [159, 190] on input "**********" at bounding box center [216, 187] width 189 height 9
paste input "**********"
type input "**********"
click at [293, 236] on button "Duplicate" at bounding box center [305, 233] width 26 height 9
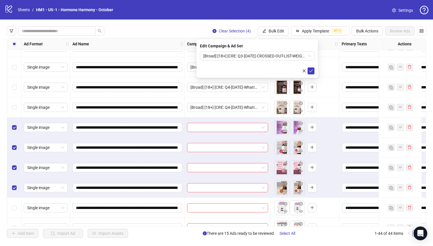
click at [271, 60] on form "[Broad] [18+] [CRE: Q3-[DATE]-CROSSED-OUT-LIST-WEIGHT-HERO-PRODUCT-HH] [[DATE]]" at bounding box center [257, 62] width 115 height 23
click at [271, 58] on span "[Broad] [18+] [CRE: Q3-[DATE]-CROSSED-OUT-LIST-WEIGHT-HERO-PRODUCT-HH] [[DATE]]" at bounding box center [258, 56] width 108 height 9
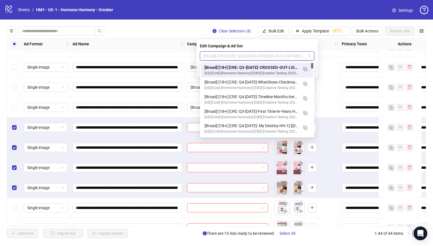
click at [273, 65] on div "[Broad] [18+] [CRE: Q3-[DATE]-CROSSED-OUT-LIST-WEIGHT-HERO-PRODUCT-HH] [[DATE]]" at bounding box center [252, 67] width 94 height 6
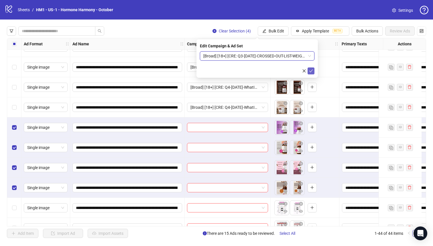
click at [311, 72] on icon "check" at bounding box center [312, 70] width 4 height 3
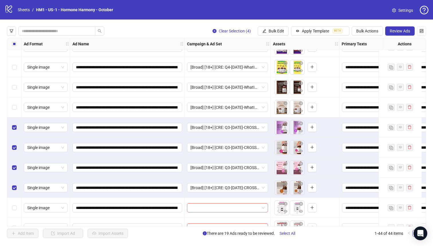
click at [15, 48] on div "Select all rows" at bounding box center [14, 43] width 14 height 11
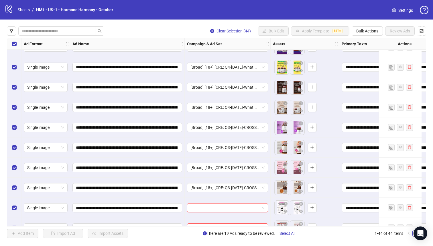
click at [15, 48] on div "Select all rows" at bounding box center [14, 43] width 14 height 11
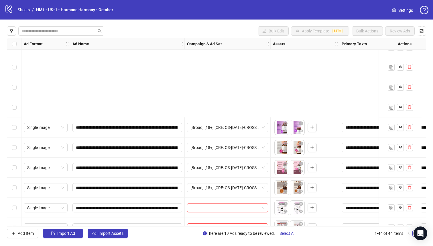
scroll to position [519, 0]
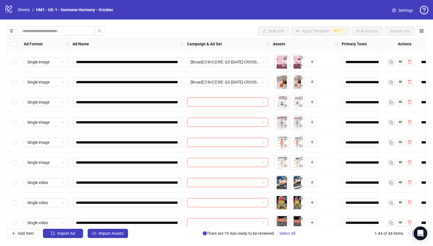
click at [11, 159] on div "Select row 32" at bounding box center [14, 162] width 14 height 20
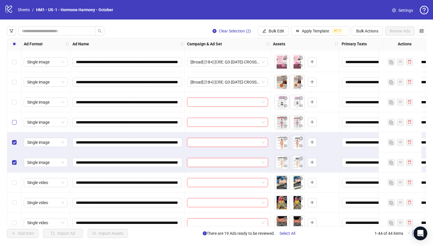
click at [15, 124] on label "Select row 30" at bounding box center [14, 122] width 5 height 6
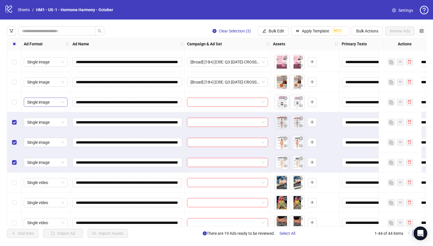
drag, startPoint x: 15, startPoint y: 105, endPoint x: 33, endPoint y: 104, distance: 18.1
click at [15, 105] on div "Select row 29" at bounding box center [14, 102] width 14 height 20
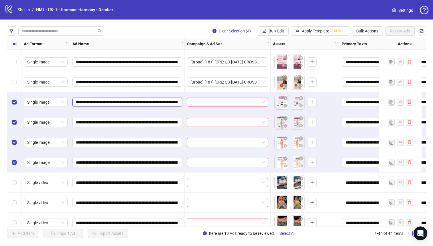
drag, startPoint x: 156, startPoint y: 104, endPoint x: 175, endPoint y: 103, distance: 19.0
click at [175, 103] on input "**********" at bounding box center [127, 102] width 102 height 6
click at [166, 102] on input "**********" at bounding box center [127, 102] width 102 height 6
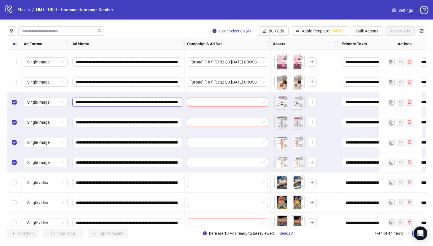
drag, startPoint x: 158, startPoint y: 103, endPoint x: 122, endPoint y: 103, distance: 36.4
click at [122, 103] on input "**********" at bounding box center [127, 102] width 102 height 6
click at [273, 33] on span "Bulk Edit" at bounding box center [276, 31] width 15 height 5
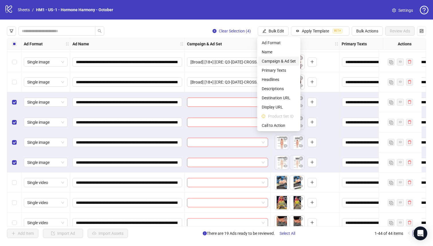
click at [289, 60] on span "Campaign & Ad Set" at bounding box center [279, 61] width 34 height 6
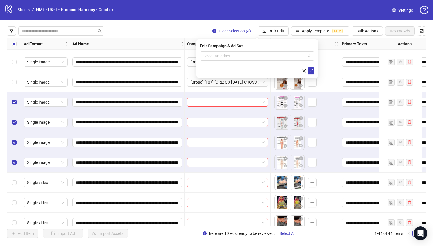
click at [280, 59] on input "search" at bounding box center [255, 56] width 103 height 9
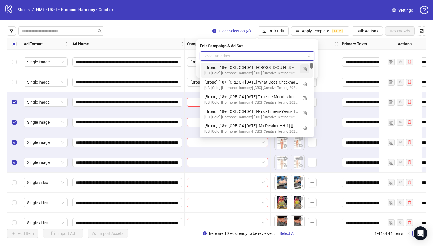
click at [305, 67] on img "button" at bounding box center [305, 69] width 4 height 4
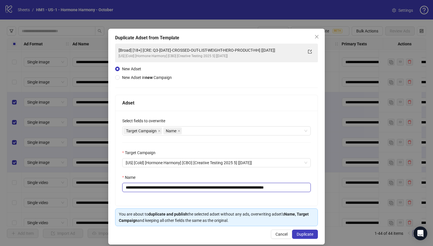
drag, startPoint x: 275, startPoint y: 186, endPoint x: 160, endPoint y: 188, distance: 115.5
click at [160, 188] on input "**********" at bounding box center [216, 187] width 189 height 9
paste input "text"
type input "**********"
click at [299, 233] on span "Duplicate" at bounding box center [305, 234] width 17 height 5
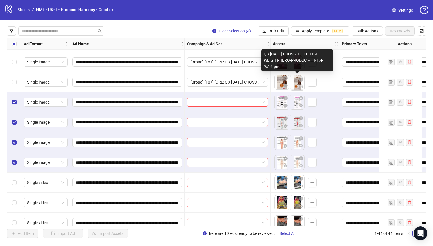
click at [281, 62] on div "Q3-[DATE]-CROSSED-OUT-LIST-WEIGHT-HERO-PRODUCT-HH-1.4-9x16.png" at bounding box center [298, 60] width 72 height 22
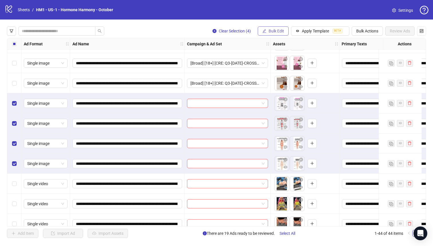
click at [274, 32] on span "Bulk Edit" at bounding box center [276, 31] width 15 height 5
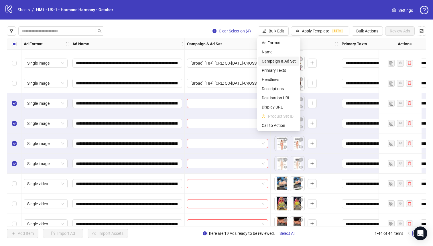
click at [286, 60] on span "Campaign & Ad Set" at bounding box center [279, 61] width 34 height 6
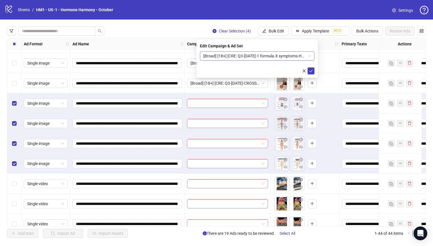
scroll to position [0, 0]
click at [279, 56] on span "[Broad] [18+] [CRE: Q3-[DATE]-1 formula.X symptoms-HH] [[DATE]]" at bounding box center [258, 56] width 108 height 9
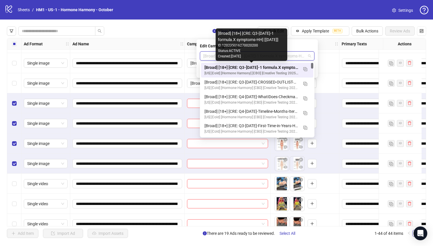
click at [281, 66] on div "[Broad] [18+] [CRE: Q3-[DATE]-1 formula.X symptoms-HH] [[DATE]]" at bounding box center [252, 67] width 94 height 6
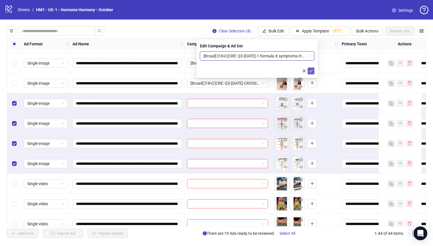
click at [309, 70] on icon "check" at bounding box center [311, 71] width 4 height 4
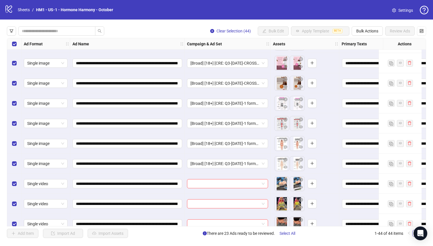
drag, startPoint x: 9, startPoint y: 43, endPoint x: 15, endPoint y: 48, distance: 7.5
click at [9, 43] on div "Select all rows" at bounding box center [14, 43] width 14 height 11
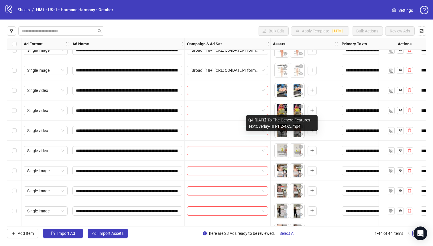
scroll to position [599, 0]
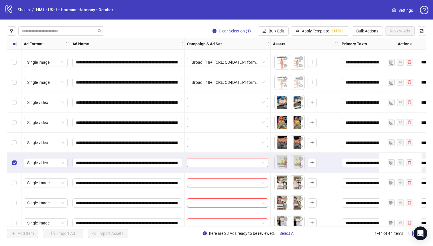
drag, startPoint x: 9, startPoint y: 148, endPoint x: 15, endPoint y: 136, distance: 12.8
click at [10, 148] on div "Select row 35" at bounding box center [14, 142] width 14 height 20
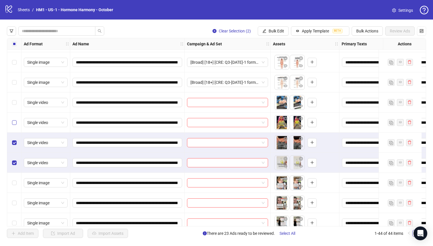
click at [12, 124] on label "Select row 34" at bounding box center [14, 122] width 5 height 6
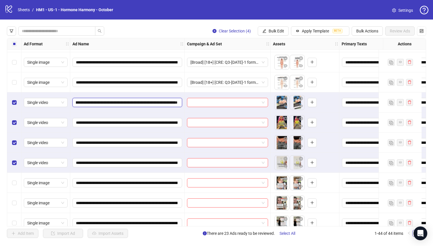
scroll to position [0, 181]
drag, startPoint x: 170, startPoint y: 103, endPoint x: 91, endPoint y: 103, distance: 79.4
click at [91, 103] on input "**********" at bounding box center [127, 102] width 102 height 6
click at [271, 31] on span "Bulk Edit" at bounding box center [276, 31] width 15 height 5
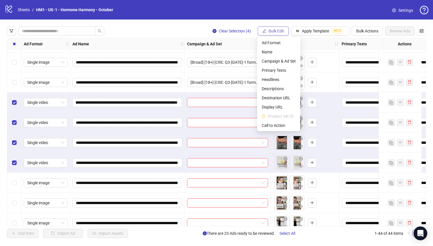
scroll to position [0, 0]
click at [274, 60] on span "Campaign & Ad Set" at bounding box center [279, 61] width 34 height 6
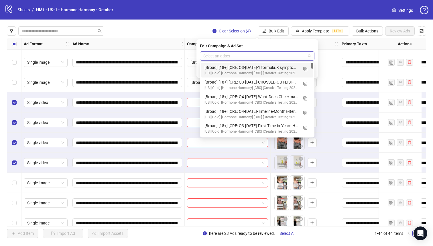
click at [264, 58] on input "search" at bounding box center [255, 56] width 103 height 9
click at [302, 69] on button "button" at bounding box center [305, 68] width 9 height 9
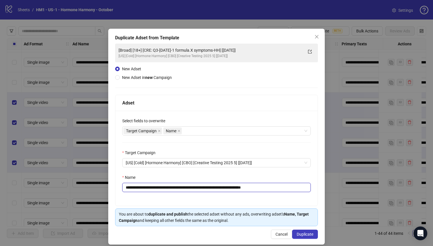
drag, startPoint x: 237, startPoint y: 187, endPoint x: 159, endPoint y: 187, distance: 78.0
click at [159, 187] on input "**********" at bounding box center [216, 187] width 189 height 9
paste input "**********"
type input "**********"
click at [304, 234] on span "Duplicate" at bounding box center [305, 234] width 17 height 5
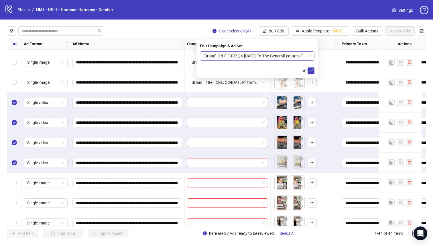
click at [259, 57] on span "[Broad] [18+] [CRE: Q4-[DATE]-To-The-GeneralFeatures-TextOverlay-HH] [[DATE]]" at bounding box center [258, 56] width 108 height 9
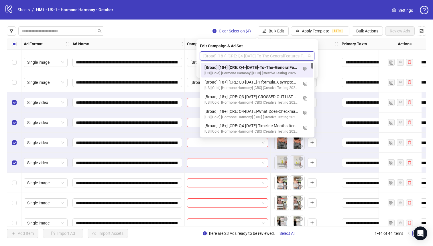
click at [263, 71] on div "[US] [Cold] [Hormone Harmony] [CBO] [Creative Testing 2025 5] [[DATE]]" at bounding box center [252, 73] width 94 height 5
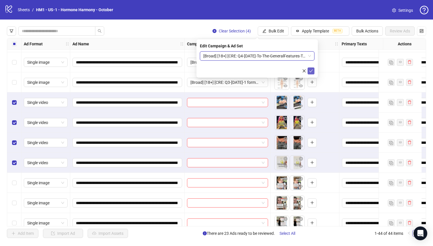
click at [309, 70] on button "submit" at bounding box center [311, 70] width 7 height 7
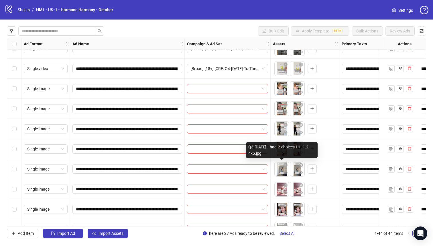
scroll to position [694, 0]
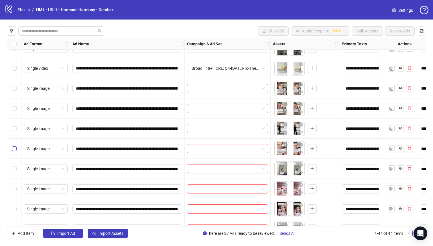
click at [15, 145] on label "Select row 40" at bounding box center [14, 148] width 5 height 6
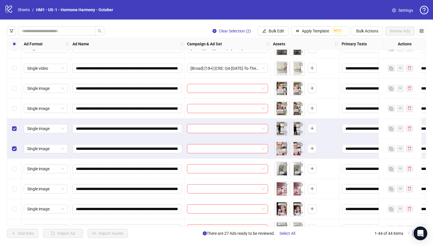
click at [11, 108] on div "Select row 38" at bounding box center [14, 108] width 14 height 20
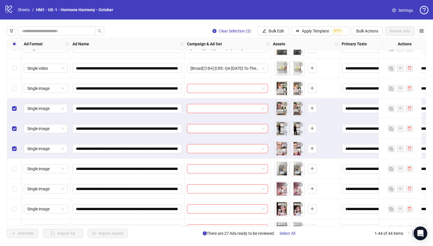
click at [15, 81] on div "Select row 37" at bounding box center [14, 88] width 14 height 20
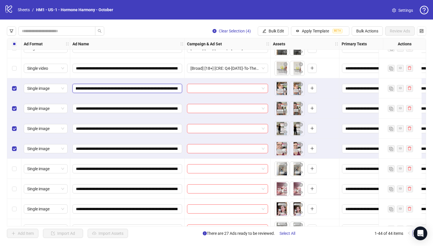
scroll to position [0, 27]
drag, startPoint x: 171, startPoint y: 88, endPoint x: 157, endPoint y: 91, distance: 14.4
click at [175, 88] on input "**********" at bounding box center [127, 88] width 102 height 6
click at [156, 91] on input "**********" at bounding box center [127, 88] width 102 height 6
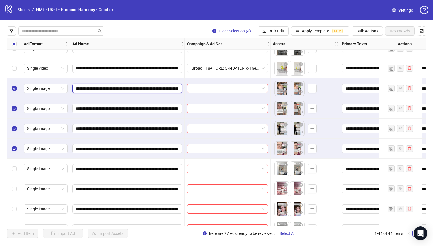
drag, startPoint x: 150, startPoint y: 89, endPoint x: 164, endPoint y: 89, distance: 13.8
click at [164, 89] on input "**********" at bounding box center [127, 88] width 102 height 6
click at [265, 30] on icon "edit" at bounding box center [265, 31] width 4 height 4
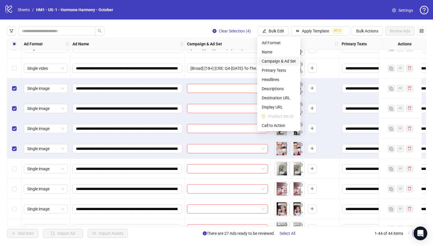
click at [277, 60] on span "Campaign & Ad Set" at bounding box center [279, 61] width 34 height 6
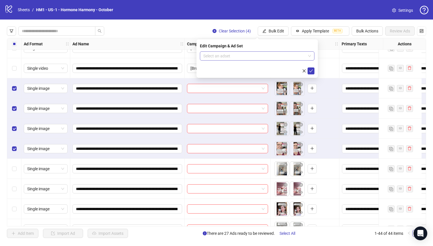
click at [267, 54] on input "search" at bounding box center [255, 56] width 103 height 9
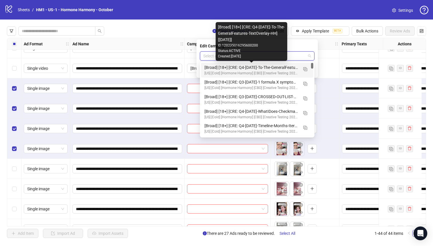
click at [285, 65] on div "[Broad] [18+] [CRE: Q4-[DATE]-To-The-GeneralFeatures-TextOverlay-HH] [[DATE]]" at bounding box center [252, 67] width 94 height 6
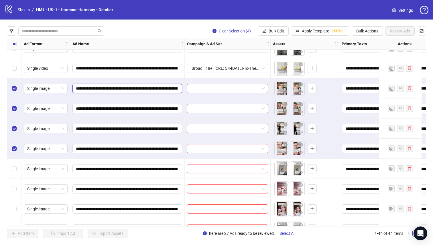
drag, startPoint x: 169, startPoint y: 88, endPoint x: 173, endPoint y: 87, distance: 4.4
click at [175, 89] on input "**********" at bounding box center [127, 88] width 102 height 6
click at [175, 88] on input "**********" at bounding box center [127, 88] width 102 height 6
drag, startPoint x: 152, startPoint y: 88, endPoint x: 139, endPoint y: 89, distance: 13.2
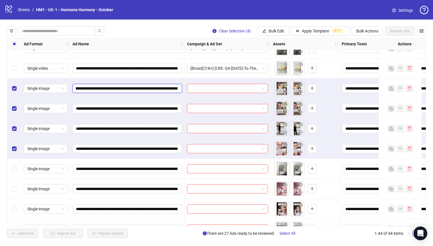
click at [151, 88] on input "**********" at bounding box center [127, 88] width 102 height 6
drag, startPoint x: 132, startPoint y: 89, endPoint x: 152, endPoint y: 90, distance: 20.7
click at [152, 90] on input "**********" at bounding box center [127, 88] width 102 height 6
click at [279, 29] on span "Bulk Edit" at bounding box center [276, 31] width 15 height 5
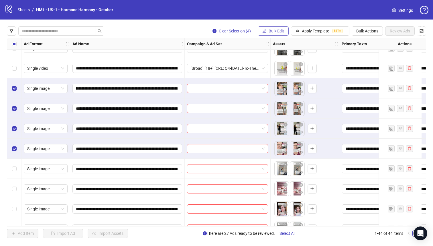
scroll to position [0, 0]
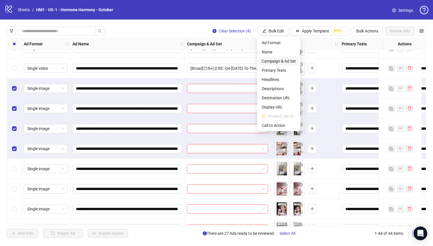
click at [290, 60] on span "Campaign & Ad Set" at bounding box center [279, 61] width 34 height 6
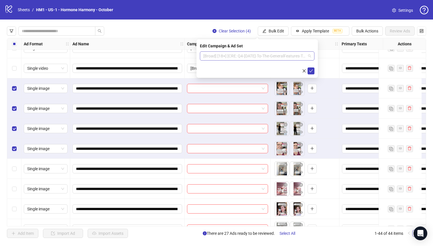
click at [273, 56] on span "[Broad] [18+] [CRE: Q4-[DATE]-To-The-GeneralFeatures-TextOverlay-HH] [[DATE]]" at bounding box center [258, 56] width 108 height 9
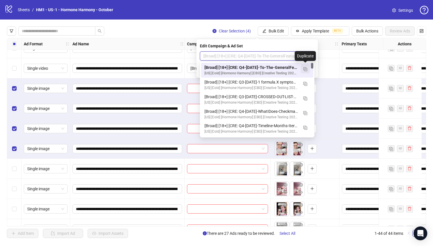
click at [306, 72] on button "button" at bounding box center [305, 68] width 9 height 9
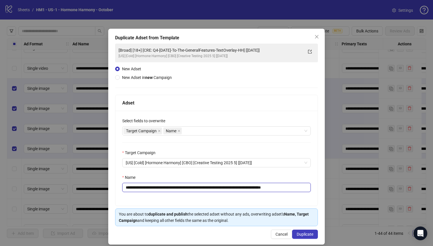
drag, startPoint x: 260, startPoint y: 187, endPoint x: 159, endPoint y: 186, distance: 100.9
click at [159, 186] on input "**********" at bounding box center [216, 187] width 189 height 9
paste input "**"
type input "**********"
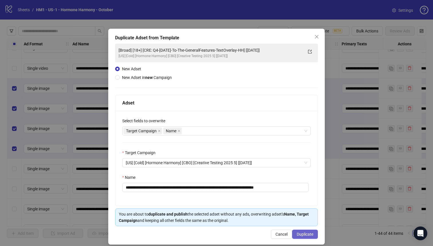
click at [301, 230] on button "Duplicate" at bounding box center [305, 233] width 26 height 9
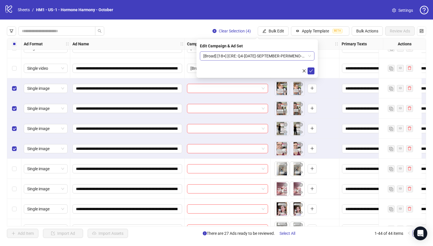
click at [280, 55] on span "[Broad] [18+] [CRE: Q4-[DATE]-SEPTEMBER-PERIMENO-ASK-ME-UGC-PHOTO-HH-] [[DATE]]" at bounding box center [258, 56] width 108 height 9
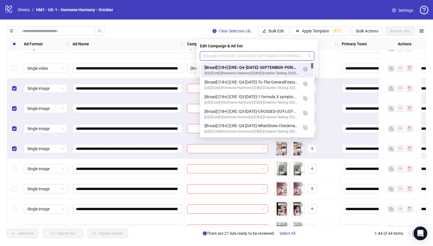
drag, startPoint x: 280, startPoint y: 62, endPoint x: 280, endPoint y: 65, distance: 3.2
click at [280, 62] on div "120235016371270200 120235016295600200 [Broad] [18+] [CRE: Q4-[DATE]-SEPTEMBER-P…" at bounding box center [257, 100] width 115 height 76
click at [280, 66] on div "[Broad] [18+] [CRE: Q4-[DATE]-SEPTEMBER-PERIMENO-ASK-ME-UGC-PHOTO-HH-] [[DATE]]" at bounding box center [252, 67] width 94 height 6
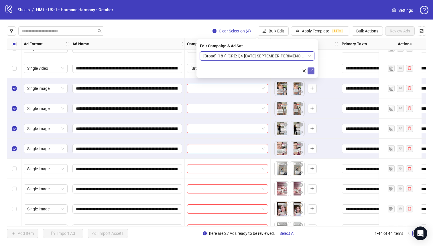
click at [310, 71] on icon "check" at bounding box center [312, 70] width 4 height 3
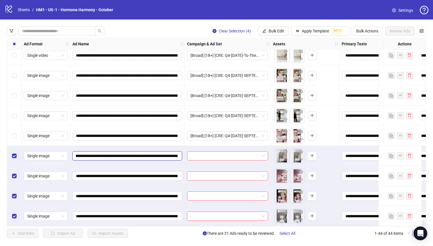
scroll to position [0, 22]
click at [175, 154] on input "**********" at bounding box center [127, 155] width 102 height 6
drag, startPoint x: 167, startPoint y: 154, endPoint x: 157, endPoint y: 152, distance: 10.2
click at [167, 154] on input "**********" at bounding box center [127, 155] width 102 height 6
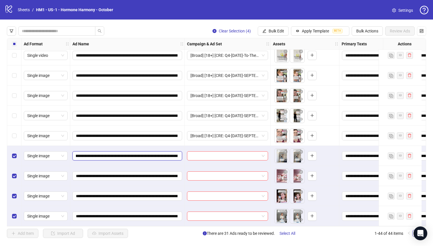
drag, startPoint x: 155, startPoint y: 154, endPoint x: 132, endPoint y: 153, distance: 22.9
click at [132, 153] on input "**********" at bounding box center [127, 155] width 102 height 6
click at [282, 32] on span "Bulk Edit" at bounding box center [276, 31] width 15 height 5
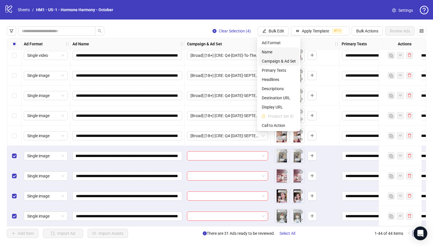
scroll to position [0, 0]
click at [291, 63] on span "Campaign & Ad Set" at bounding box center [279, 61] width 34 height 6
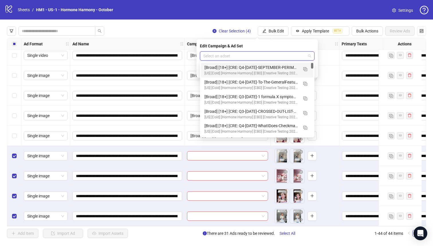
click at [268, 57] on input "search" at bounding box center [255, 56] width 103 height 9
click at [304, 67] on img "button" at bounding box center [306, 69] width 4 height 4
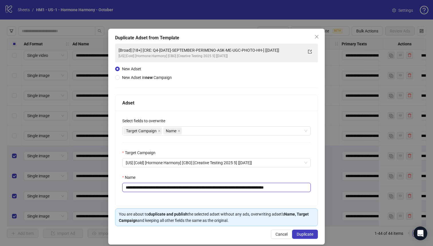
drag, startPoint x: 279, startPoint y: 187, endPoint x: 159, endPoint y: 190, distance: 120.1
click at [159, 190] on input "**********" at bounding box center [216, 187] width 189 height 9
paste input "text"
type input "**********"
click at [302, 228] on div "**********" at bounding box center [216, 137] width 217 height 216
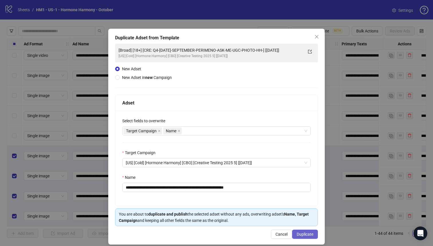
click at [312, 234] on button "Duplicate" at bounding box center [305, 233] width 26 height 9
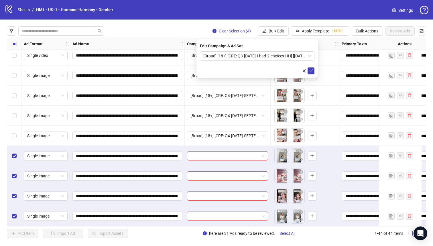
click at [269, 61] on form "[Broad] [18+] [CRE: Q3-[DATE]-I-had-2-choices-HH] [[DATE]]" at bounding box center [257, 62] width 115 height 23
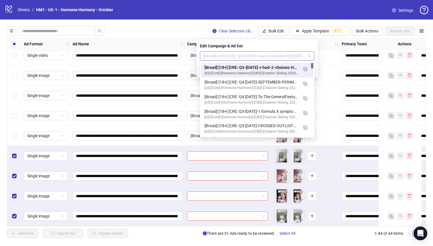
click at [269, 58] on span "[Broad] [18+] [CRE: Q3-[DATE]-I-had-2-choices-HH] [[DATE]]" at bounding box center [258, 56] width 108 height 9
click at [271, 64] on div "[Broad] [18+] [CRE: Q3-[DATE]-I-had-2-choices-HH] [[DATE]] [[GEOGRAPHIC_DATA]] …" at bounding box center [257, 70] width 112 height 15
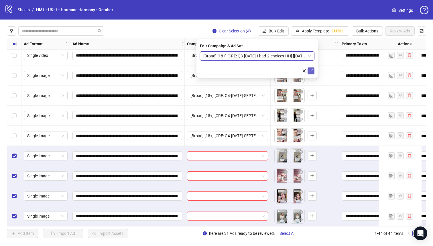
click at [312, 69] on icon "check" at bounding box center [311, 71] width 4 height 4
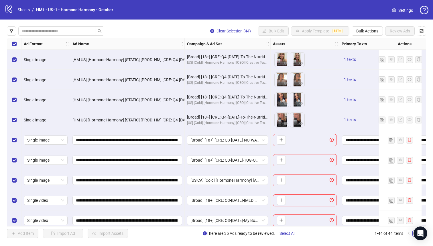
scroll to position [47, 0]
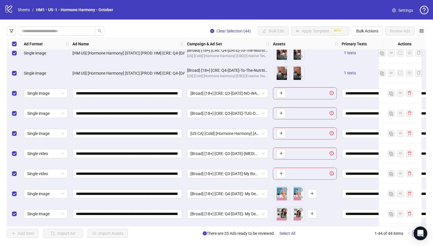
click at [14, 156] on label "Select row 8" at bounding box center [14, 153] width 5 height 6
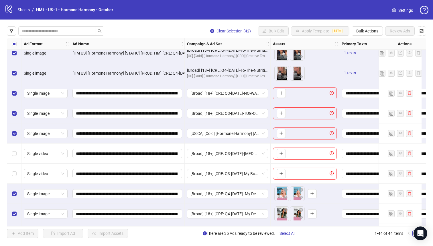
click at [11, 128] on div "Select row 7" at bounding box center [14, 133] width 14 height 20
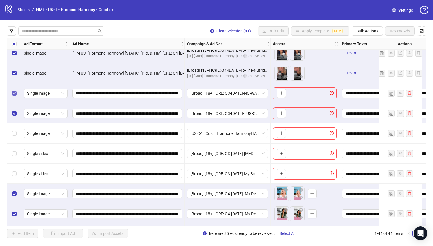
drag, startPoint x: 12, startPoint y: 107, endPoint x: 14, endPoint y: 96, distance: 11.7
click at [12, 107] on div "Select row 6" at bounding box center [14, 113] width 14 height 20
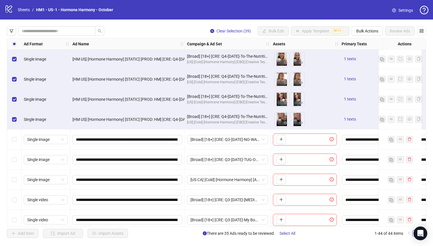
scroll to position [0, 0]
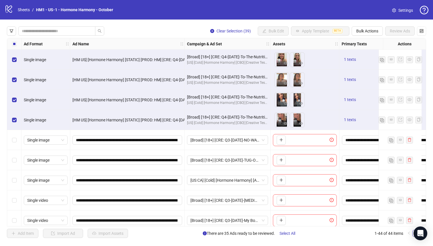
drag, startPoint x: 19, startPoint y: 122, endPoint x: 7, endPoint y: 97, distance: 28.0
click at [19, 122] on div "Select row 4" at bounding box center [14, 120] width 14 height 20
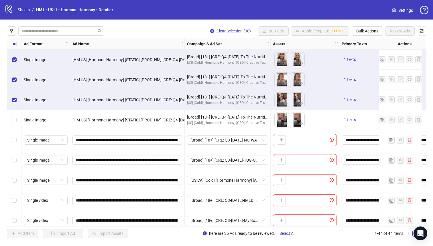
click at [7, 97] on div "Select row 3" at bounding box center [14, 100] width 14 height 20
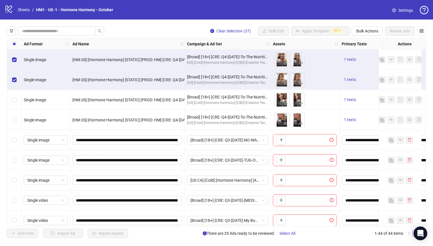
drag, startPoint x: 9, startPoint y: 77, endPoint x: 12, endPoint y: 63, distance: 14.8
click at [9, 77] on div "Select row 2" at bounding box center [14, 80] width 14 height 20
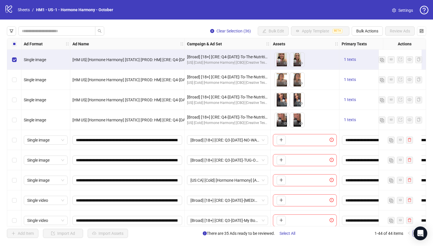
click at [15, 55] on div "Select row 1" at bounding box center [14, 60] width 14 height 20
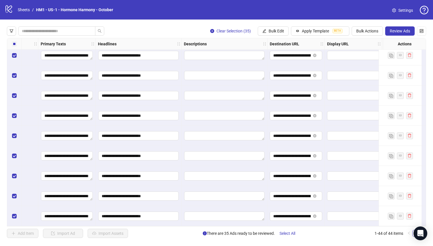
scroll to position [709, 461]
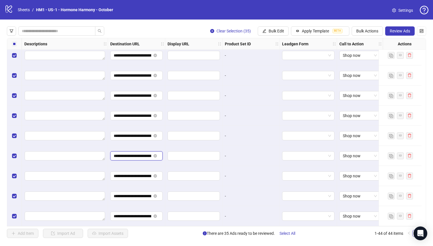
click at [131, 154] on input "**********" at bounding box center [133, 155] width 38 height 6
click at [134, 152] on input "**********" at bounding box center [133, 155] width 38 height 6
click at [396, 32] on span "Review Ads" at bounding box center [400, 31] width 20 height 5
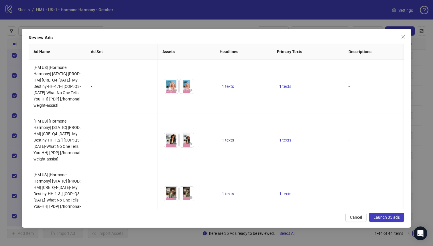
click at [344, 236] on div "Review Ads Ad Name Ad Set Assets Headlines Primary Texts Descriptions Destinati…" at bounding box center [216, 123] width 433 height 246
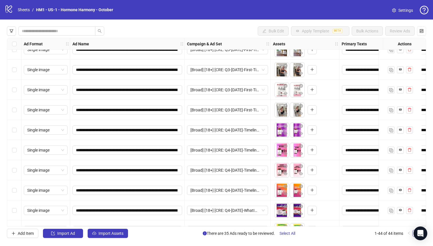
scroll to position [252, 0]
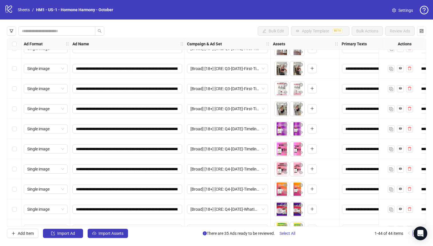
click at [12, 190] on div "Select row 20" at bounding box center [14, 189] width 14 height 20
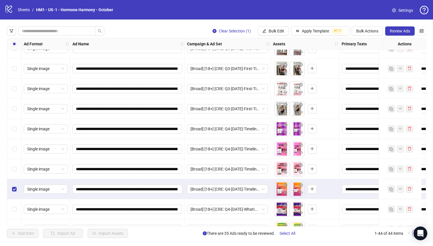
drag, startPoint x: 11, startPoint y: 176, endPoint x: 11, endPoint y: 161, distance: 14.9
click at [11, 176] on div "Select row 19" at bounding box center [14, 169] width 14 height 20
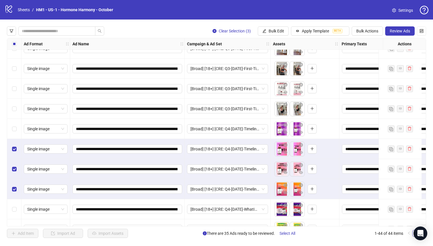
click at [18, 135] on div "Select row 17" at bounding box center [14, 129] width 14 height 20
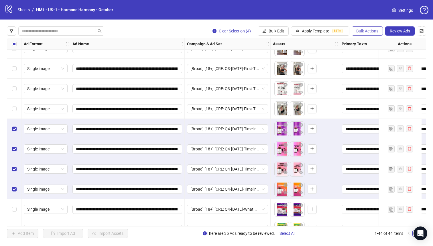
click at [359, 32] on span "Bulk Actions" at bounding box center [368, 31] width 22 height 5
click at [385, 62] on span "Duplicate with assets" at bounding box center [375, 61] width 39 height 6
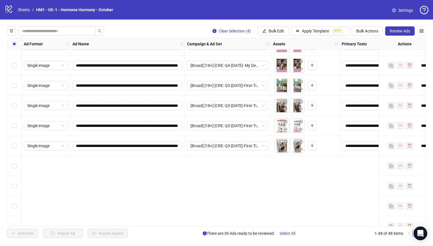
scroll to position [100, 0]
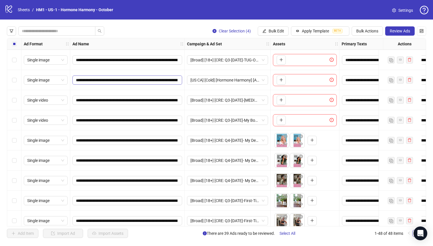
drag, startPoint x: 10, startPoint y: 101, endPoint x: 155, endPoint y: 82, distance: 146.3
click at [11, 101] on div "Select row 8" at bounding box center [14, 100] width 14 height 20
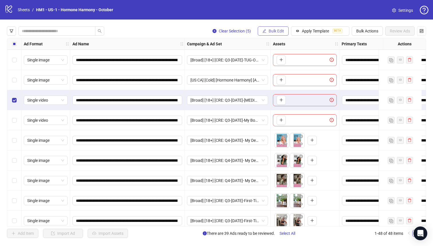
click at [273, 35] on button "Bulk Edit" at bounding box center [273, 30] width 31 height 9
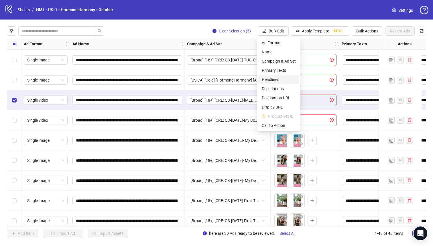
click at [277, 76] on li "Headlines" at bounding box center [279, 79] width 41 height 9
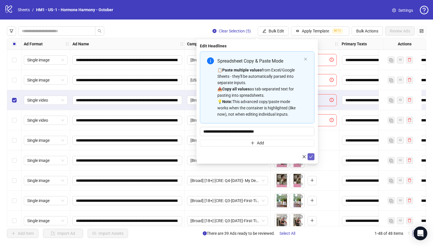
click at [310, 155] on icon "check" at bounding box center [311, 156] width 4 height 4
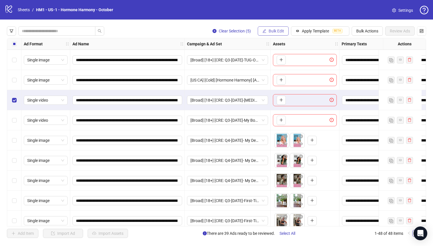
click at [275, 33] on span "Bulk Edit" at bounding box center [276, 31] width 15 height 5
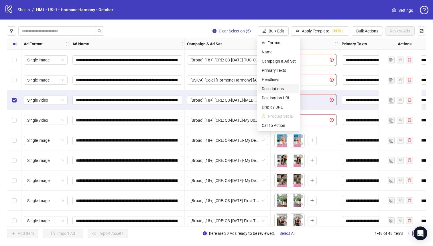
click at [287, 87] on span "Descriptions" at bounding box center [279, 88] width 34 height 6
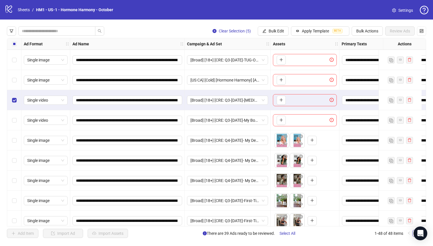
drag, startPoint x: 280, startPoint y: 30, endPoint x: 282, endPoint y: 58, distance: 28.7
click at [280, 30] on span "Bulk Edit" at bounding box center [276, 31] width 15 height 5
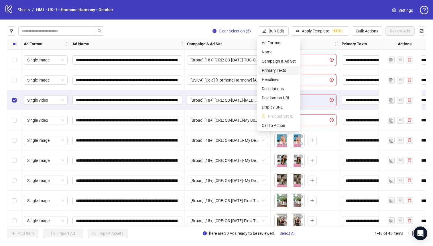
click at [283, 70] on span "Primary Texts" at bounding box center [279, 70] width 34 height 6
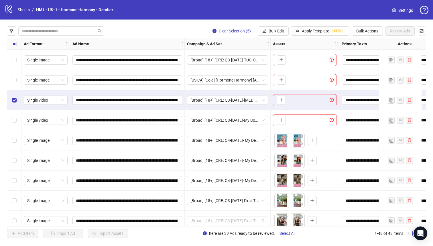
scroll to position [44, 0]
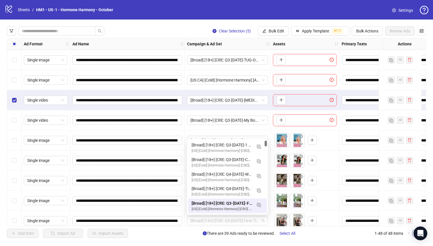
drag, startPoint x: 191, startPoint y: 223, endPoint x: 233, endPoint y: 224, distance: 41.3
click at [233, 224] on div "**********" at bounding box center [217, 132] width 420 height 188
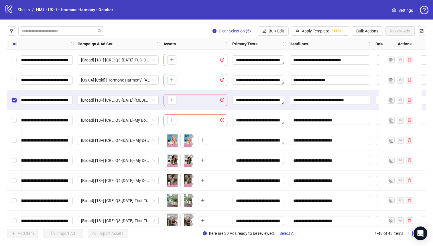
scroll to position [100, 141]
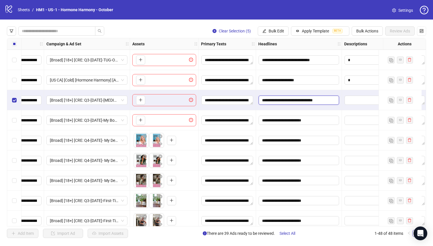
click at [306, 100] on input "**********" at bounding box center [299, 99] width 81 height 9
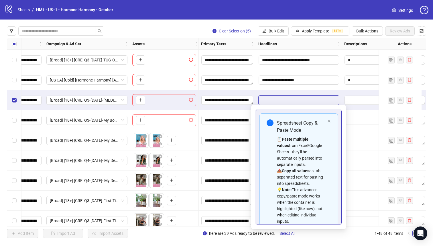
click at [304, 152] on div "📋 Paste multiple values from Excel/Google Sheets - they'll be automatically par…" at bounding box center [301, 180] width 48 height 88
drag, startPoint x: 320, startPoint y: 85, endPoint x: 321, endPoint y: 87, distance: 3.1
click at [320, 85] on div "**********" at bounding box center [299, 80] width 86 height 20
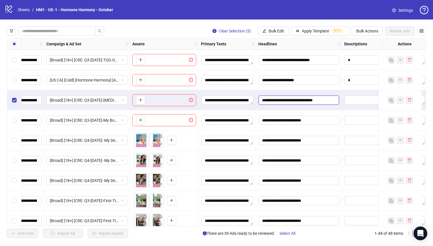
click at [325, 103] on input "**********" at bounding box center [299, 99] width 81 height 9
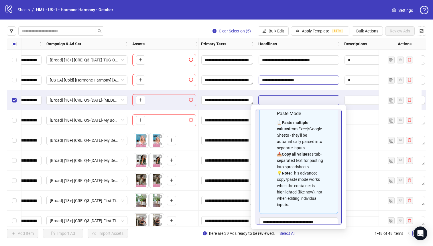
scroll to position [39, 0]
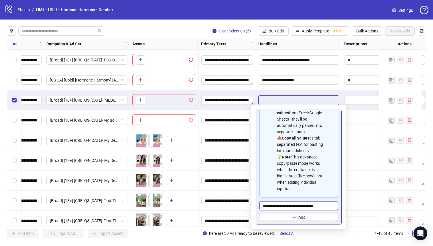
click at [296, 206] on input "**********" at bounding box center [299, 205] width 79 height 9
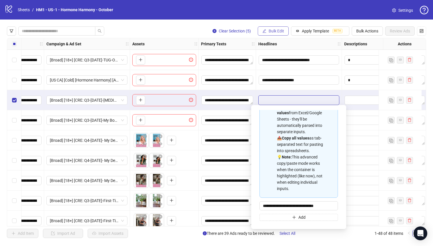
click at [270, 32] on span "Bulk Edit" at bounding box center [276, 31] width 15 height 5
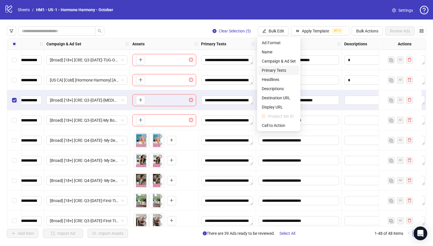
click at [280, 71] on span "Primary Texts" at bounding box center [279, 70] width 34 height 6
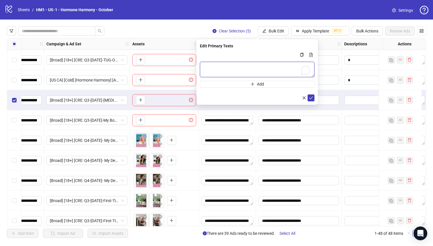
click at [268, 70] on textarea "To enrich screen reader interactions, please activate Accessibility in Grammarl…" at bounding box center [257, 69] width 115 height 15
paste textarea "**********"
type textarea "**********"
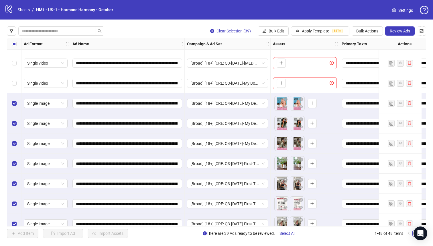
scroll to position [138, 0]
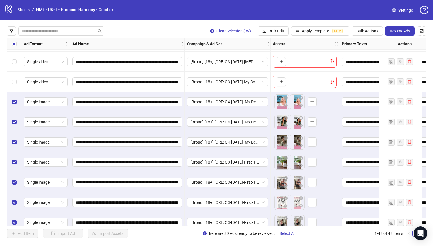
click at [392, 30] on span "Review Ads" at bounding box center [400, 31] width 20 height 5
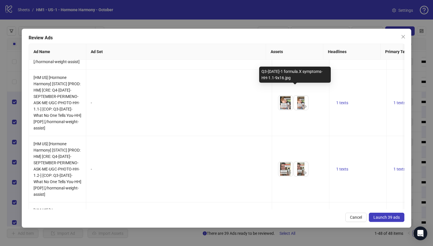
scroll to position [2267, 0]
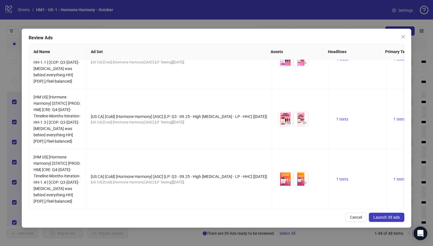
click at [398, 218] on span "Launch 39 ads" at bounding box center [387, 217] width 26 height 5
